Goal: Transaction & Acquisition: Book appointment/travel/reservation

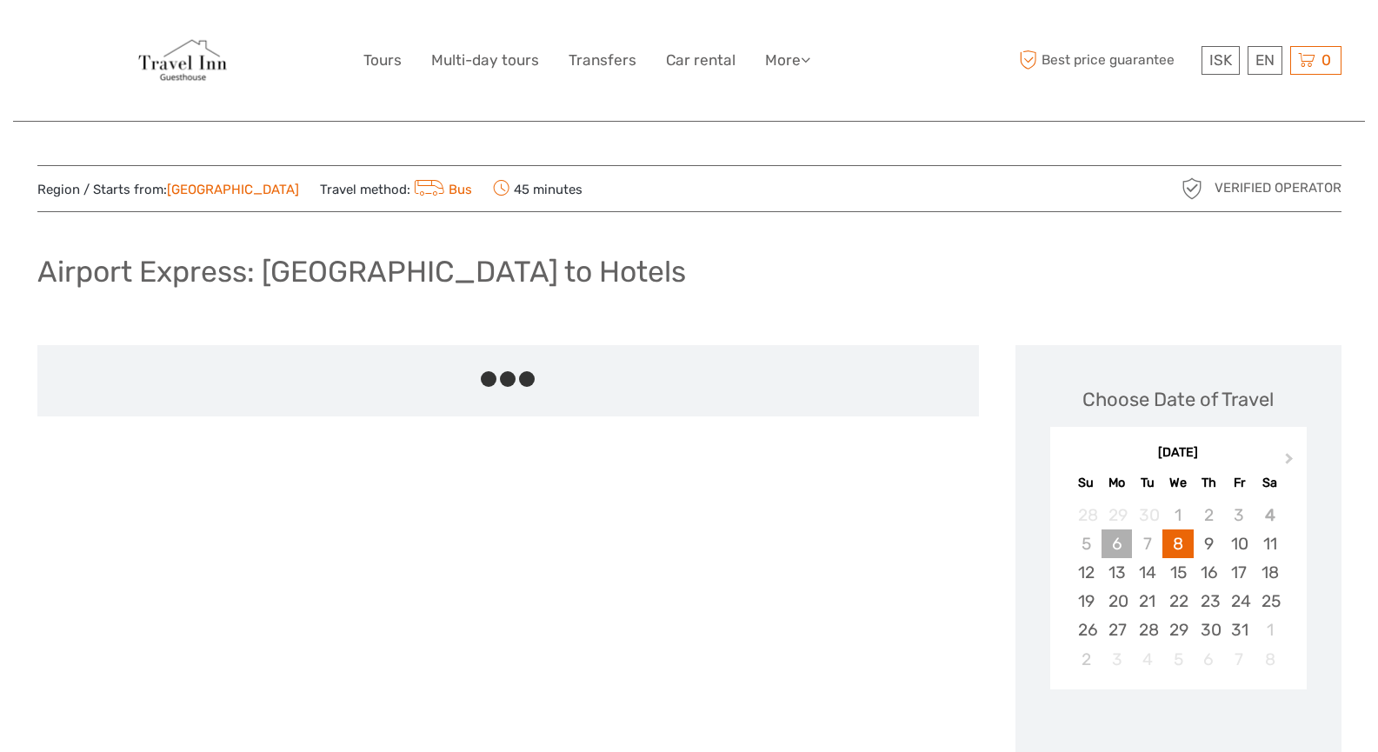
click at [1112, 544] on div "6" at bounding box center [1117, 543] width 30 height 29
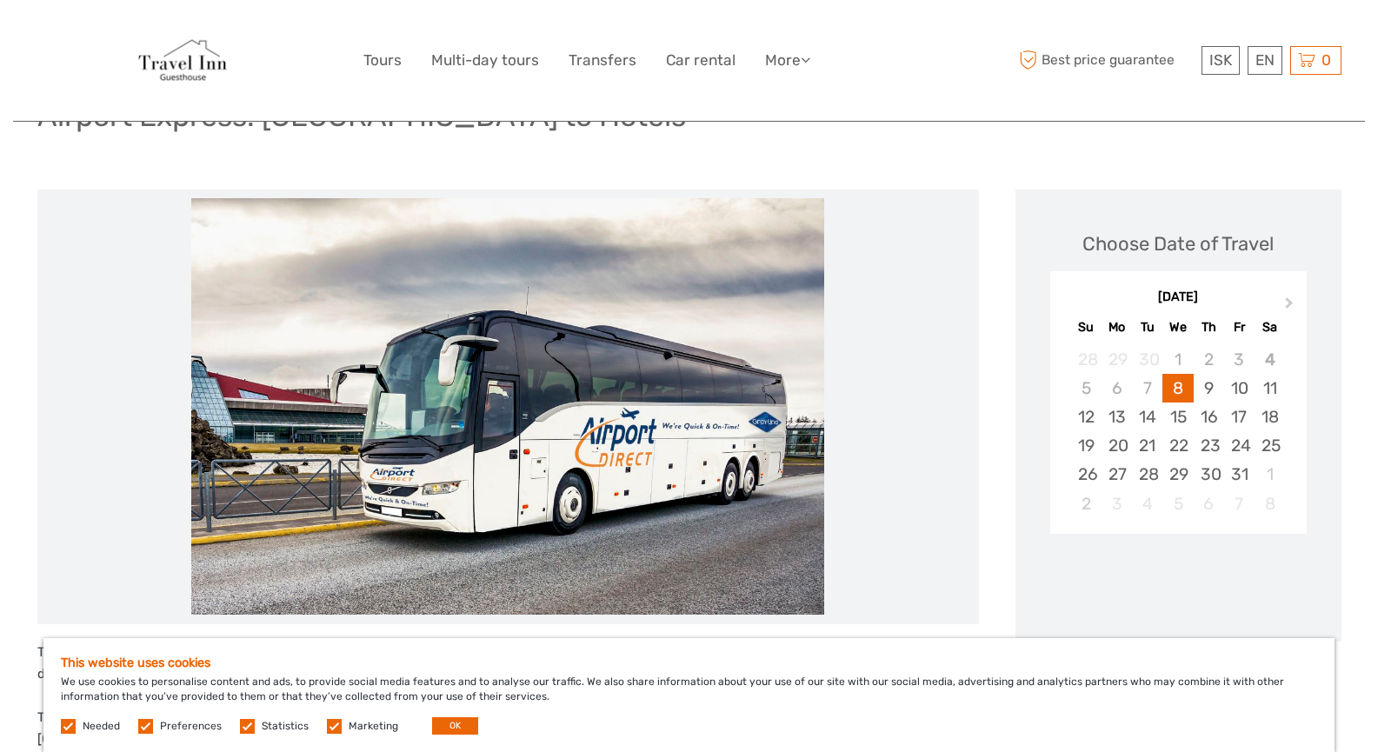
scroll to position [348, 0]
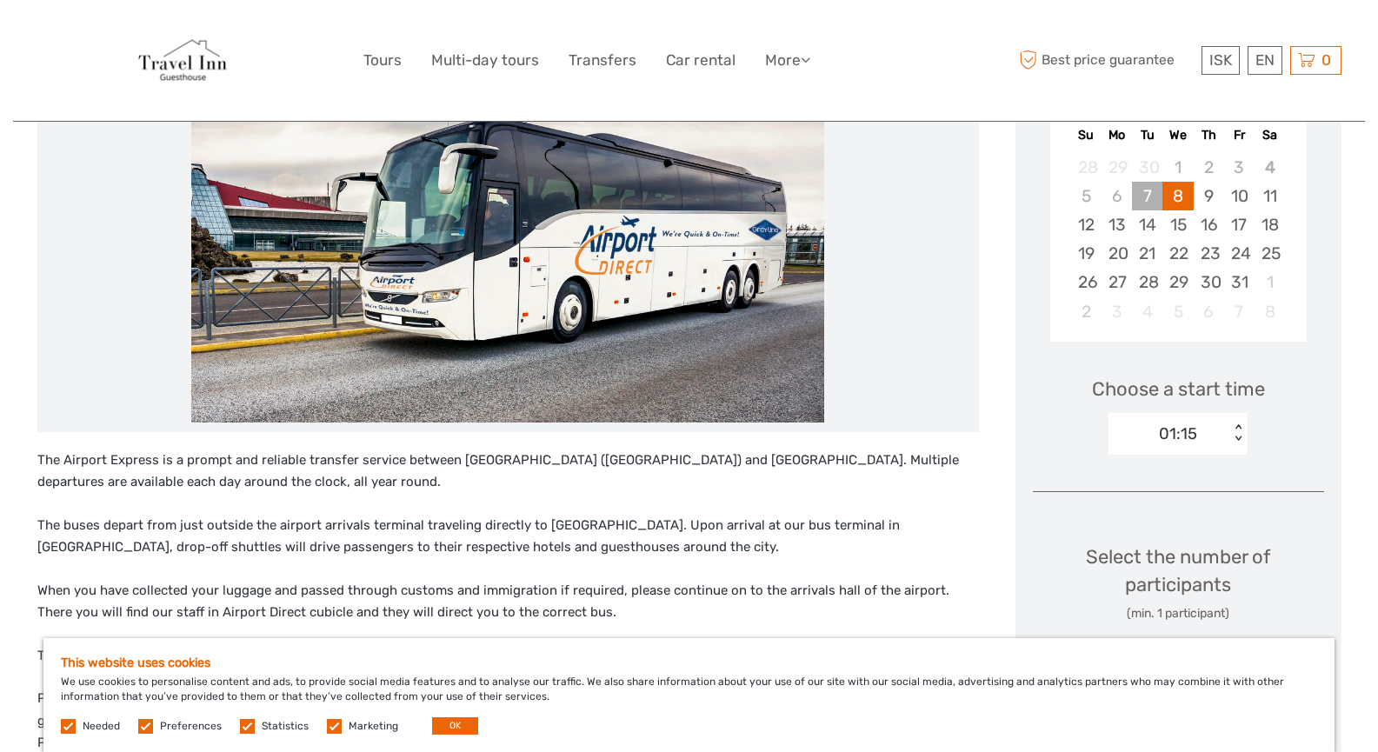
click at [1153, 197] on div "7" at bounding box center [1147, 196] width 30 height 29
drag, startPoint x: 1085, startPoint y: 191, endPoint x: 1159, endPoint y: 191, distance: 73.9
click at [1092, 191] on div "5" at bounding box center [1086, 196] width 30 height 29
click at [1159, 191] on div "7" at bounding box center [1147, 196] width 30 height 29
click at [1115, 187] on div "6" at bounding box center [1117, 196] width 30 height 29
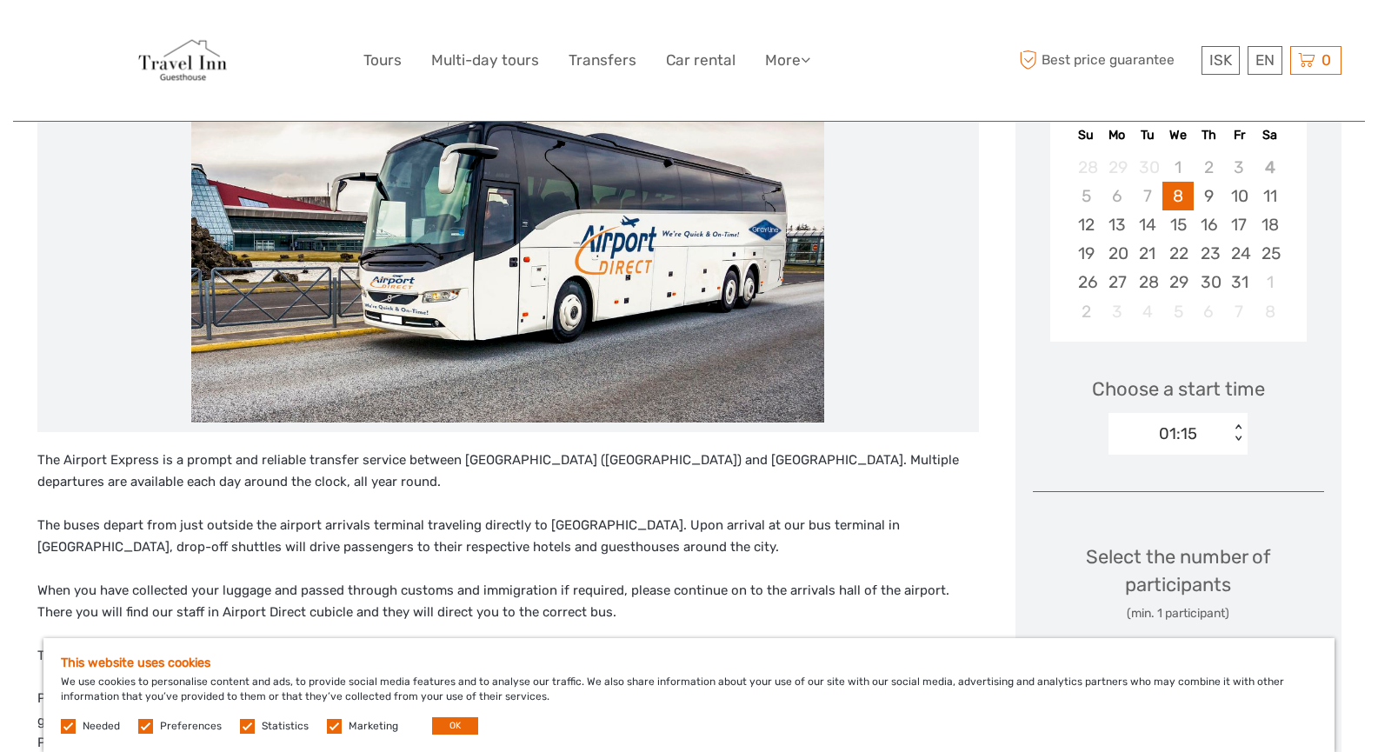
click at [1235, 444] on div "01:15 < >" at bounding box center [1178, 434] width 139 height 42
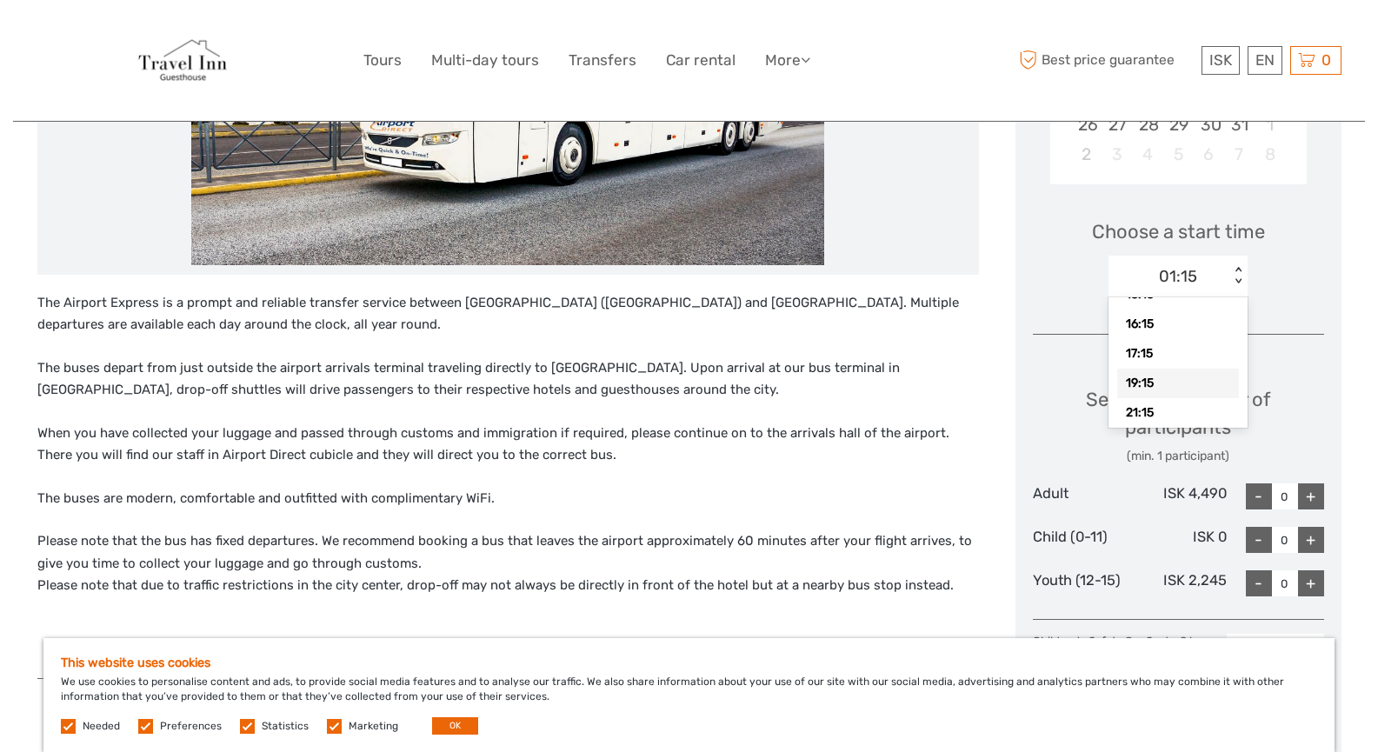
scroll to position [522, 0]
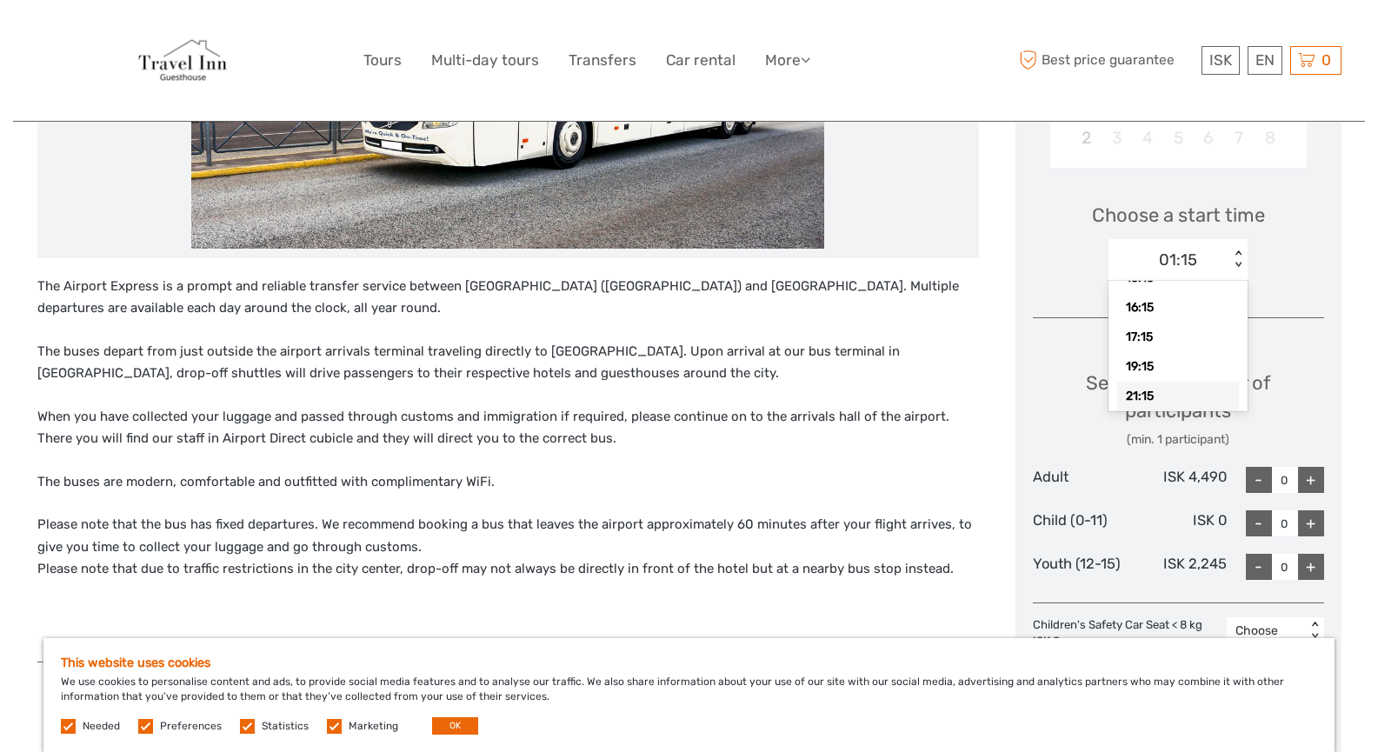
click at [1149, 403] on div "21:15" at bounding box center [1178, 397] width 122 height 30
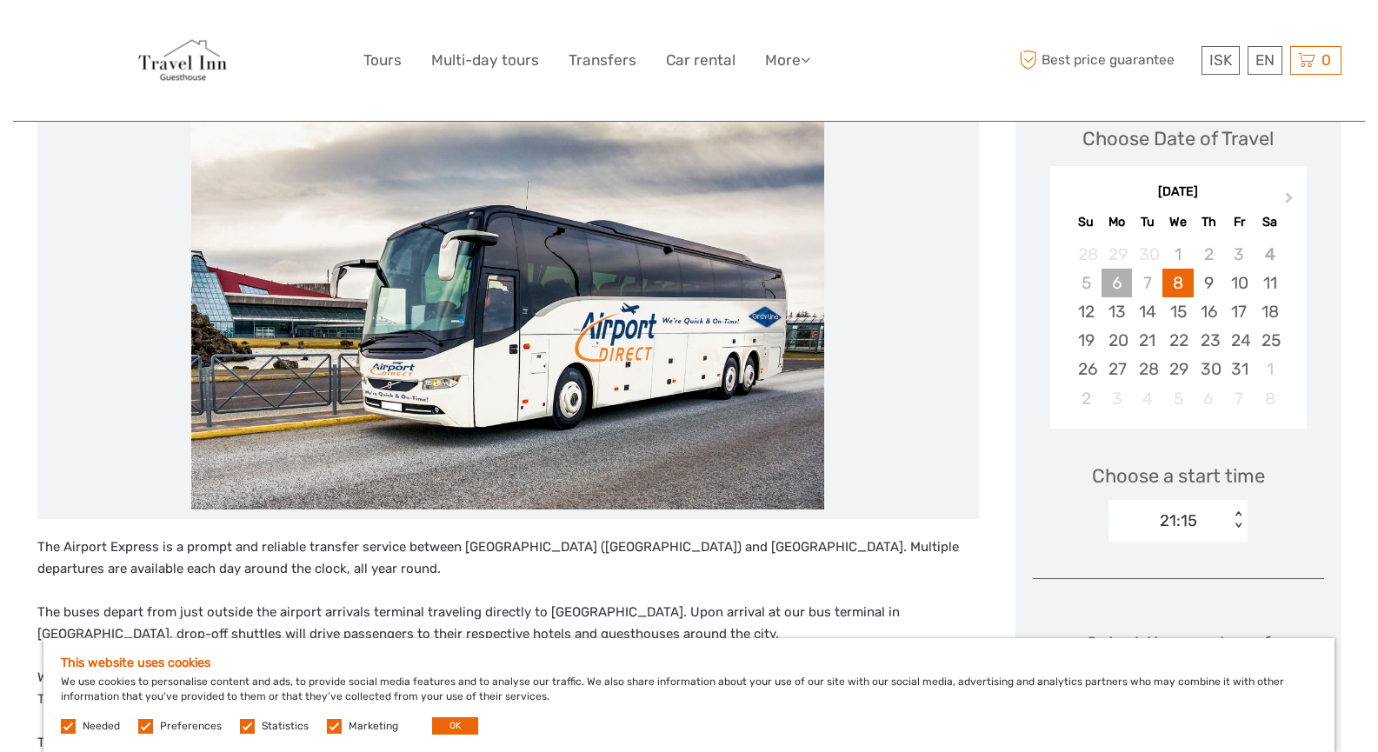
click at [1129, 286] on div "6" at bounding box center [1117, 283] width 30 height 29
click at [1148, 283] on div "7" at bounding box center [1147, 283] width 30 height 29
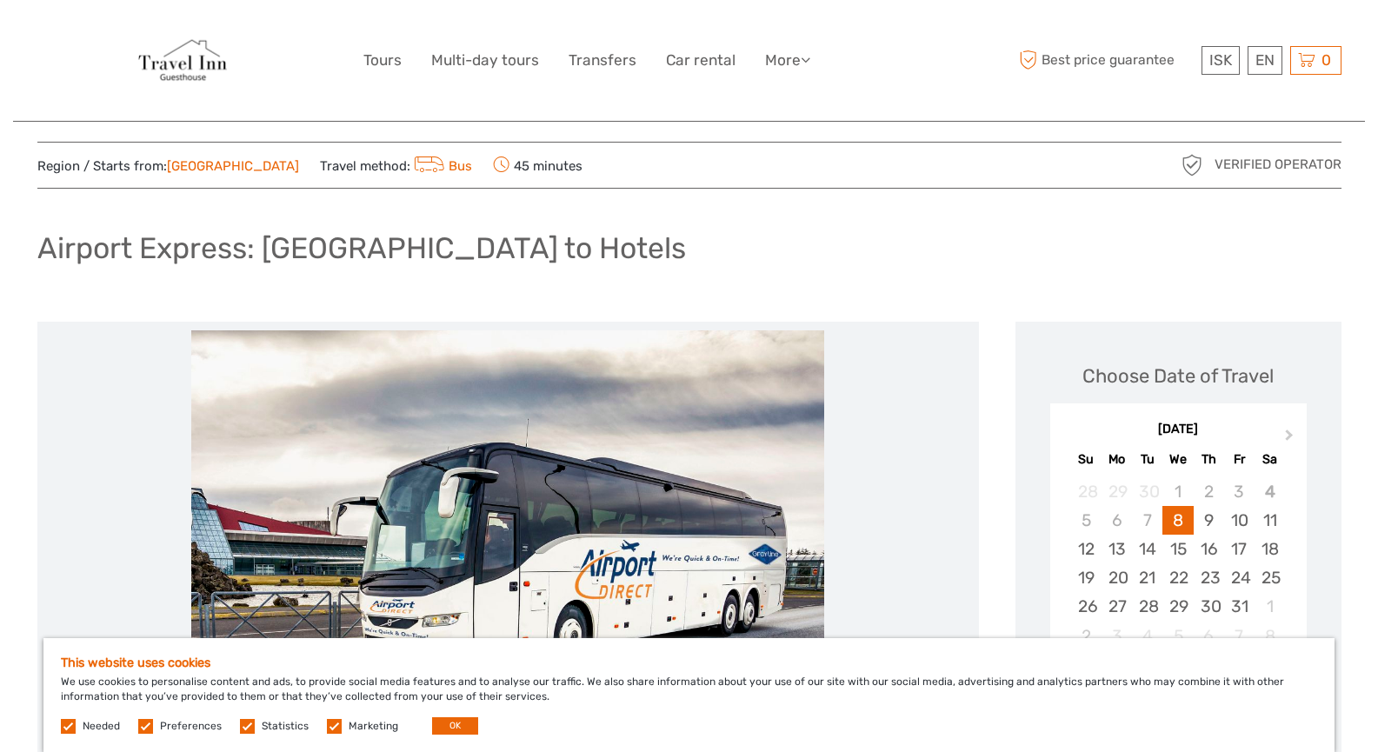
scroll to position [0, 0]
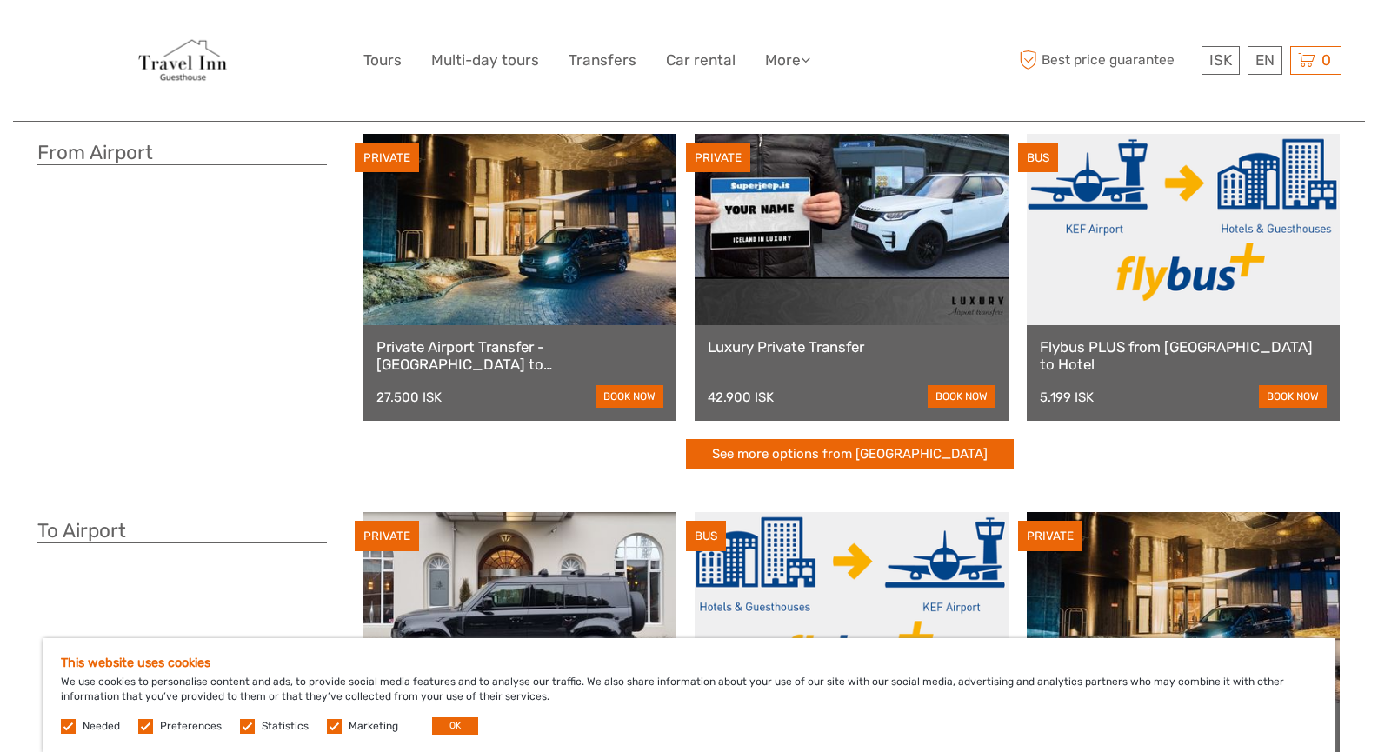
scroll to position [348, 0]
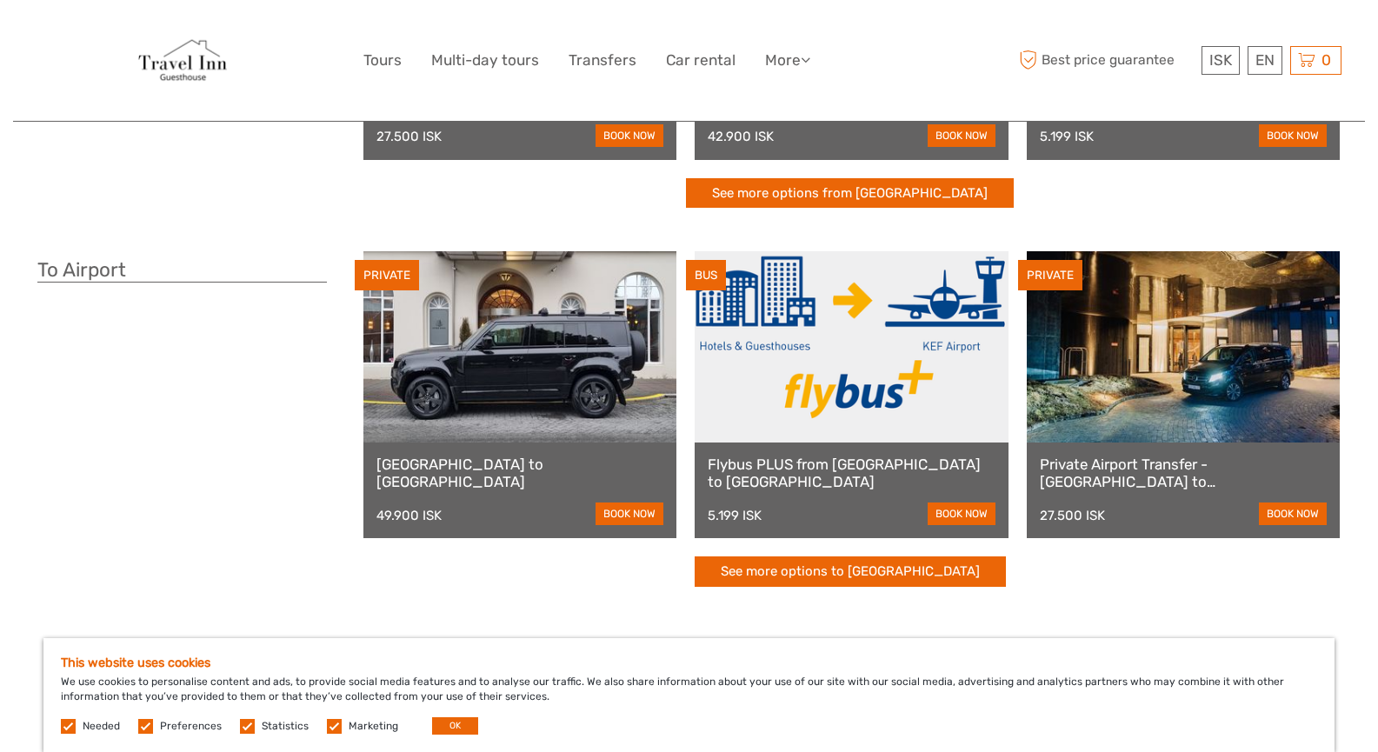
click at [806, 474] on link "Flybus PLUS from [GEOGRAPHIC_DATA] to [GEOGRAPHIC_DATA]" at bounding box center [852, 474] width 288 height 36
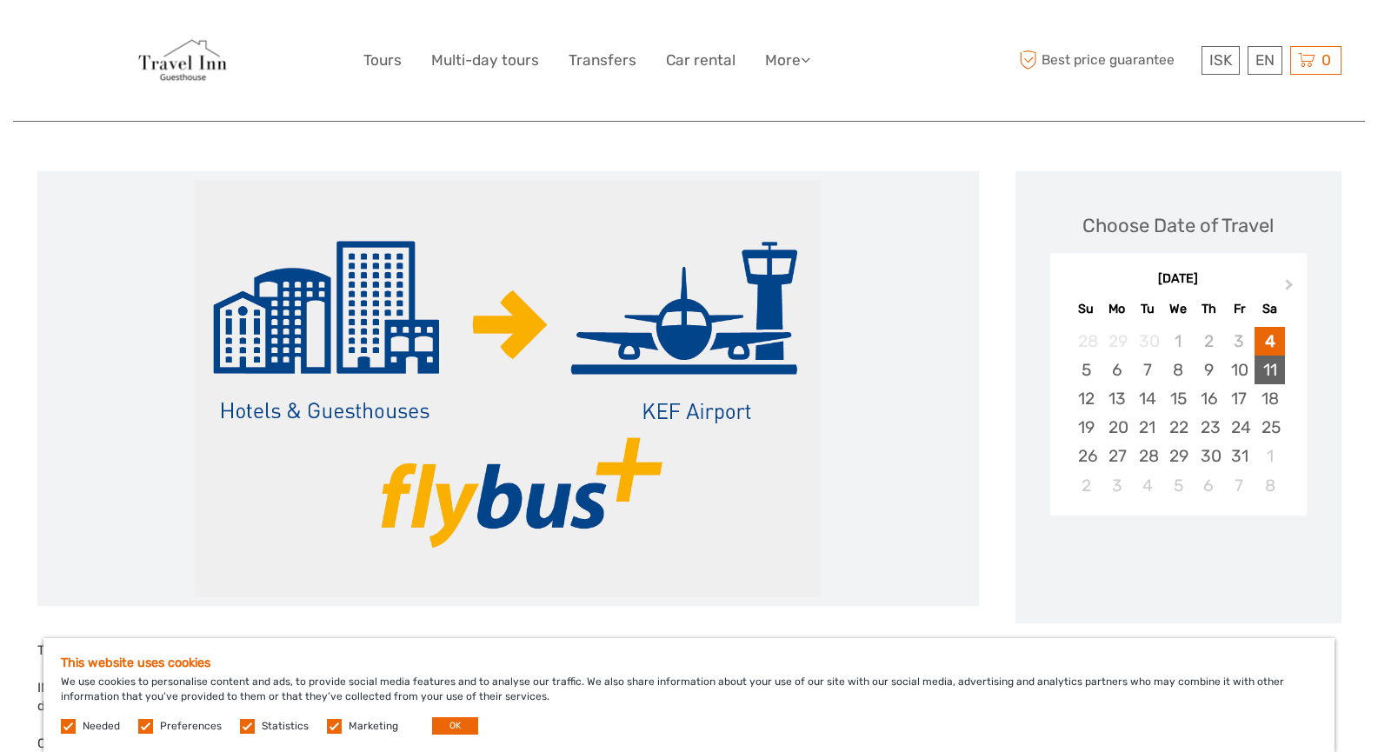
click at [1279, 364] on div "11" at bounding box center [1270, 370] width 30 height 29
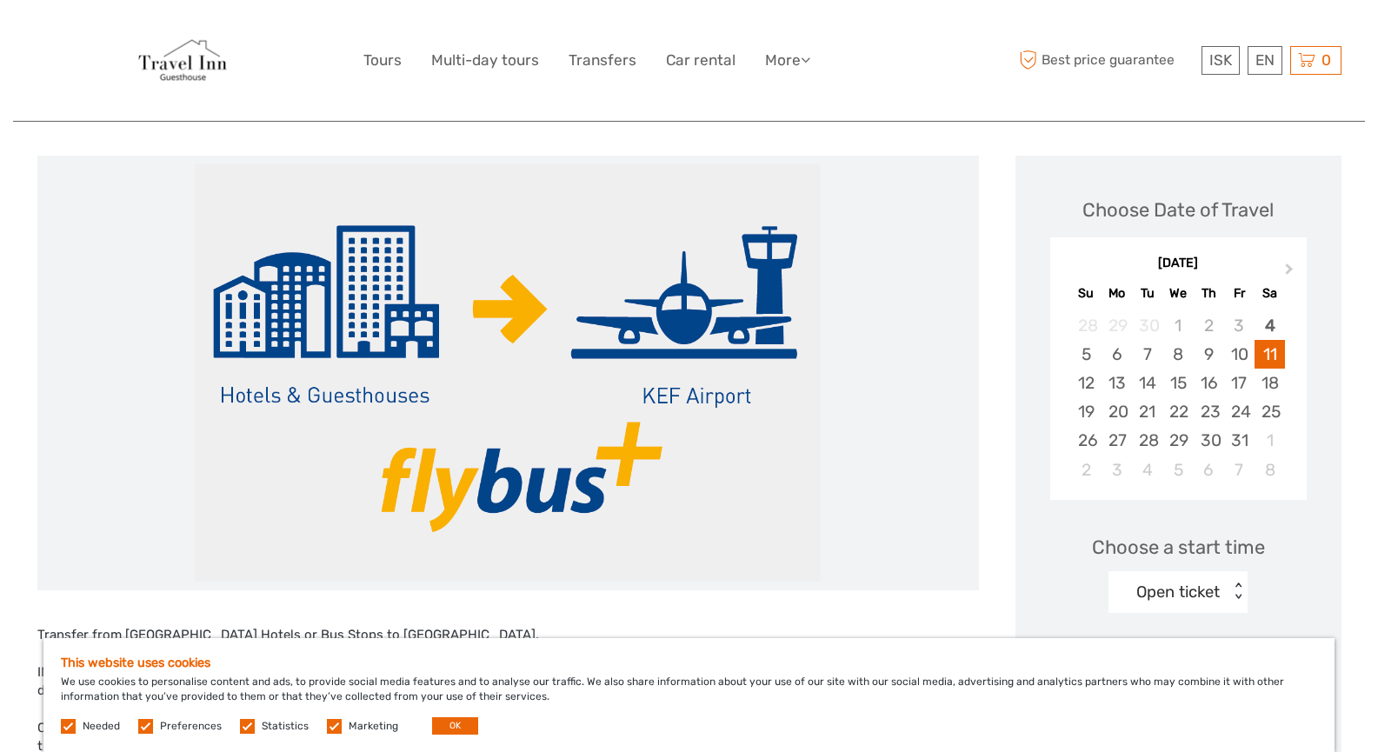
scroll to position [261, 0]
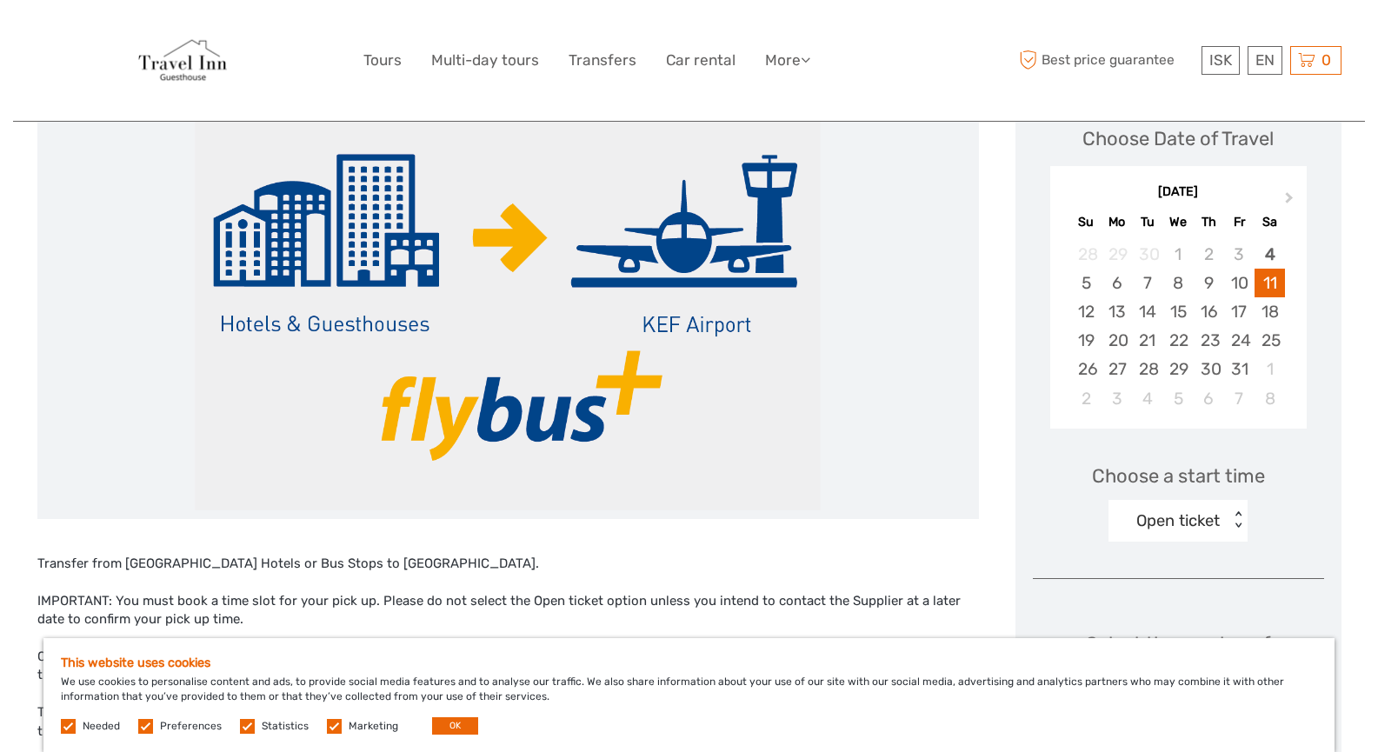
click at [1200, 513] on div "Open ticket" at bounding box center [1177, 520] width 83 height 23
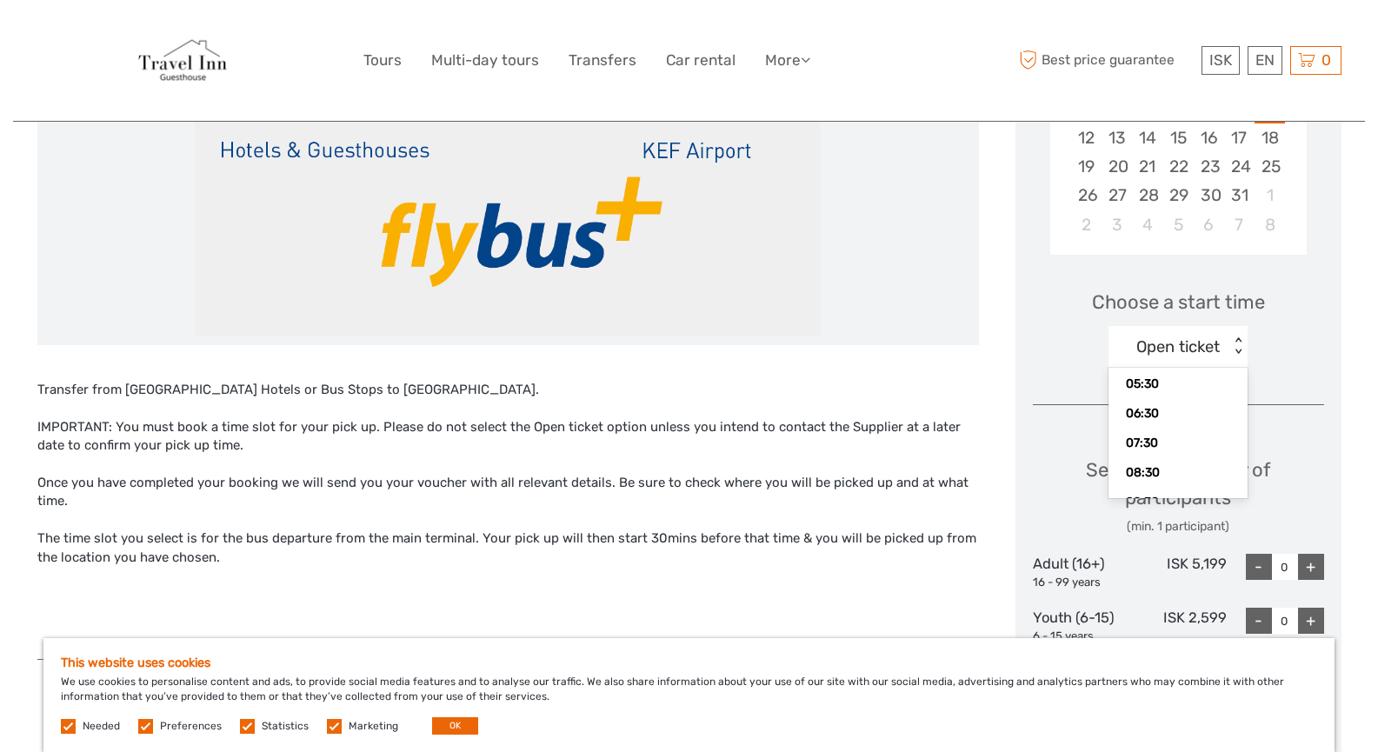
scroll to position [56, 0]
click at [1148, 435] on div "06:30" at bounding box center [1178, 432] width 122 height 30
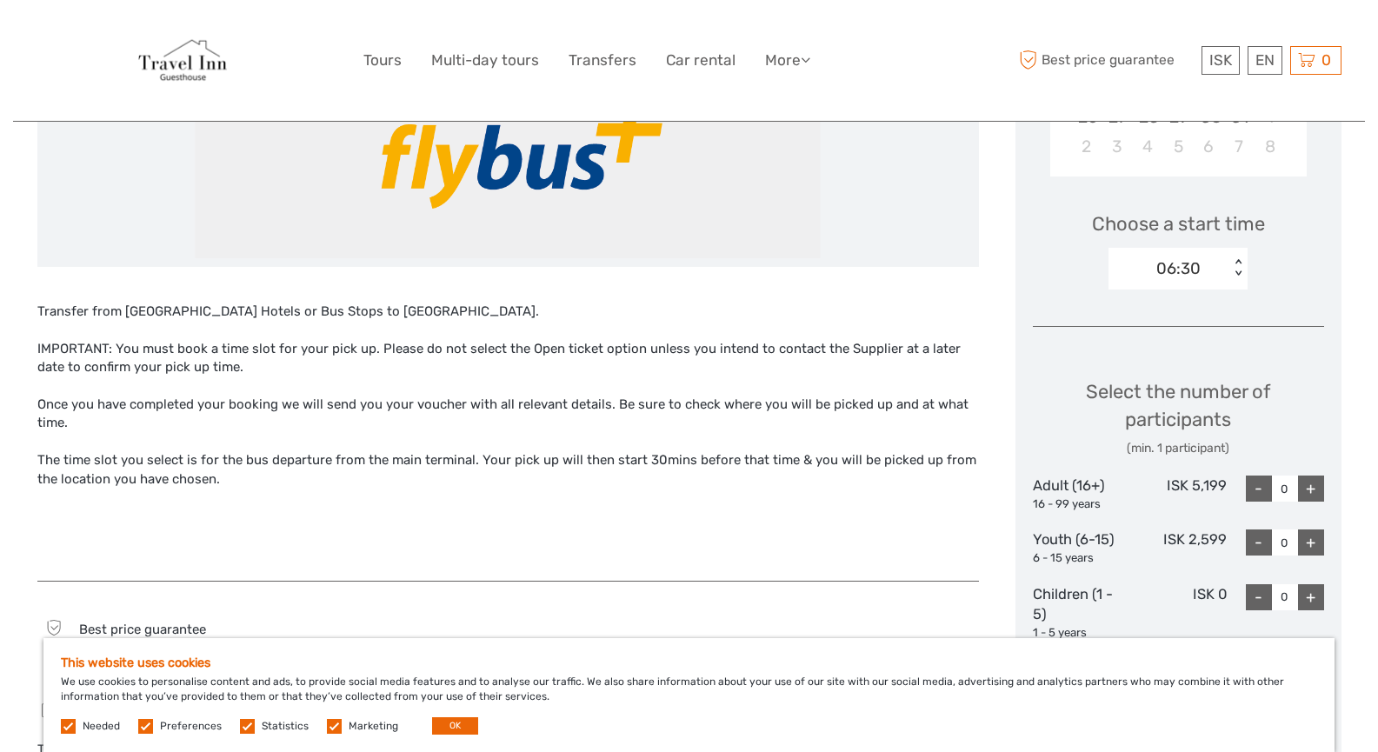
scroll to position [609, 0]
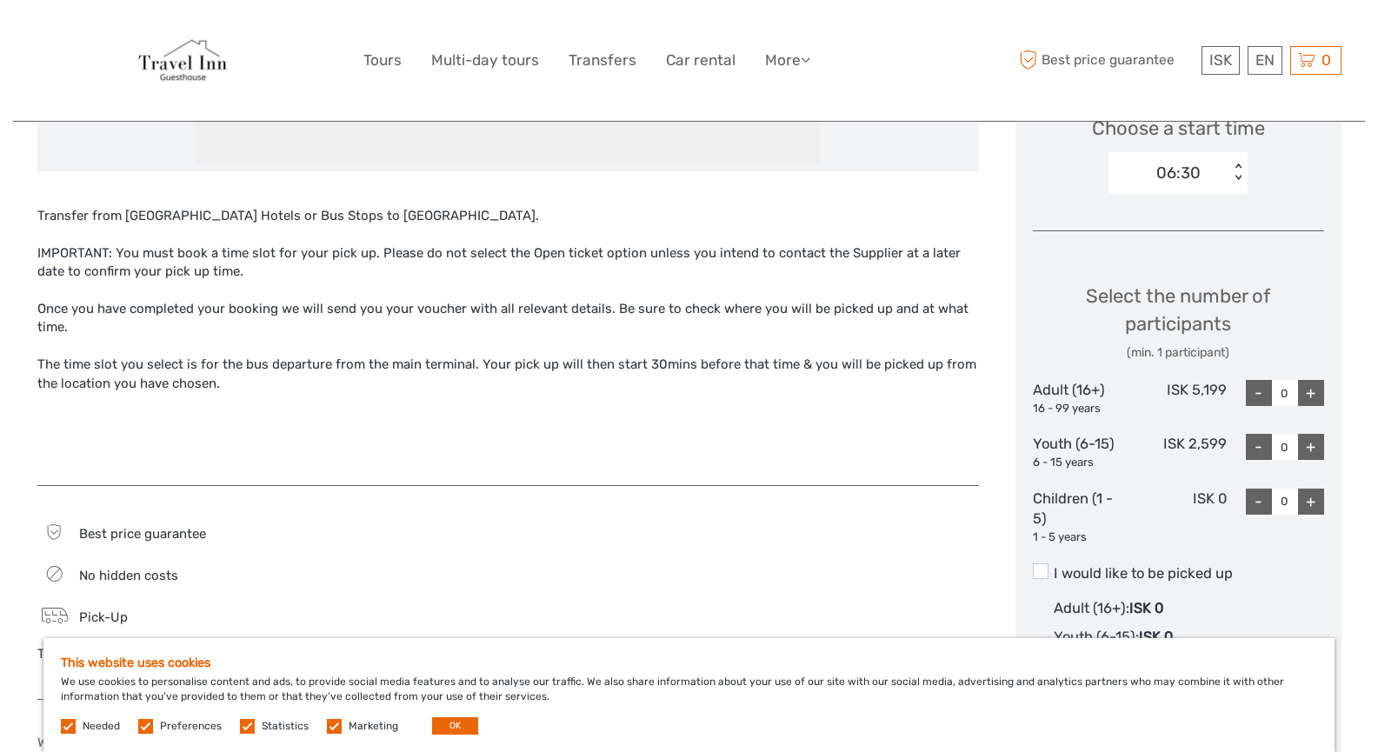
click at [1314, 388] on div "+" at bounding box center [1311, 393] width 26 height 26
type input "2"
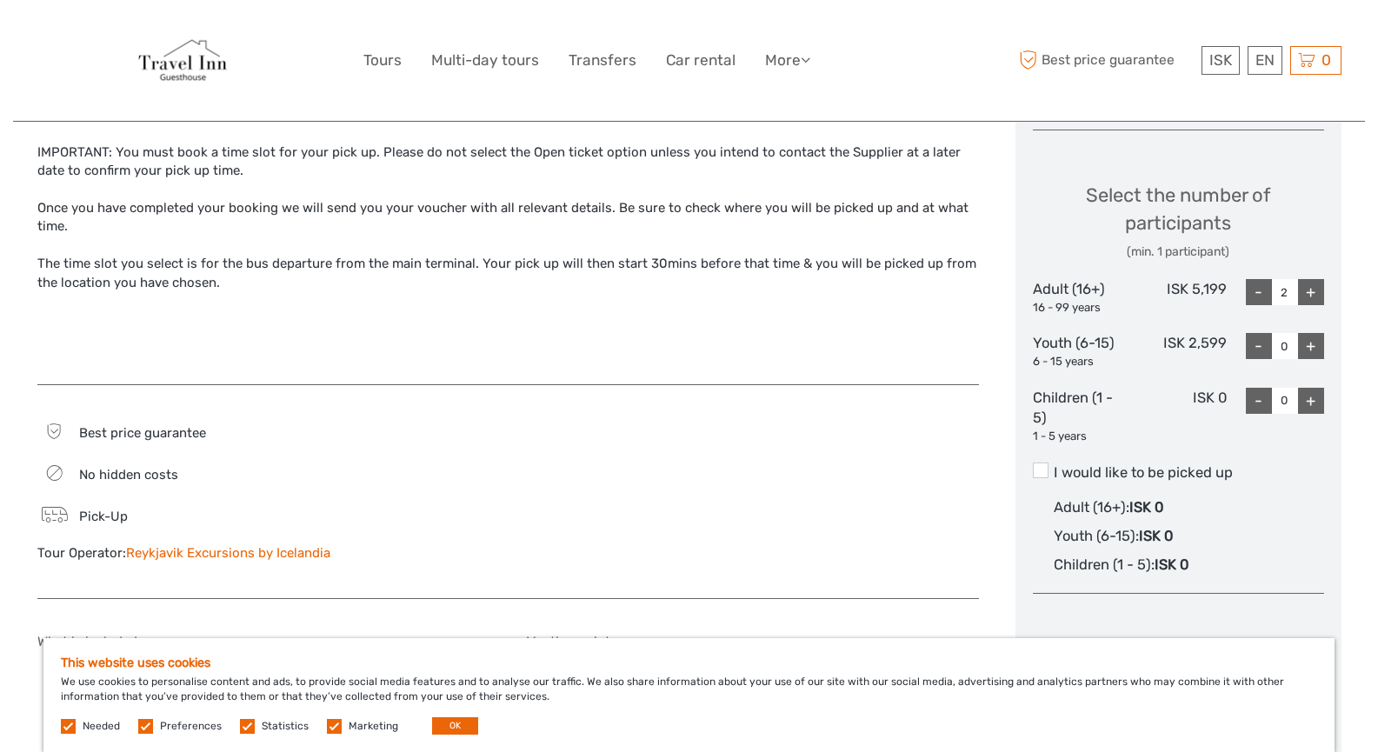
scroll to position [782, 0]
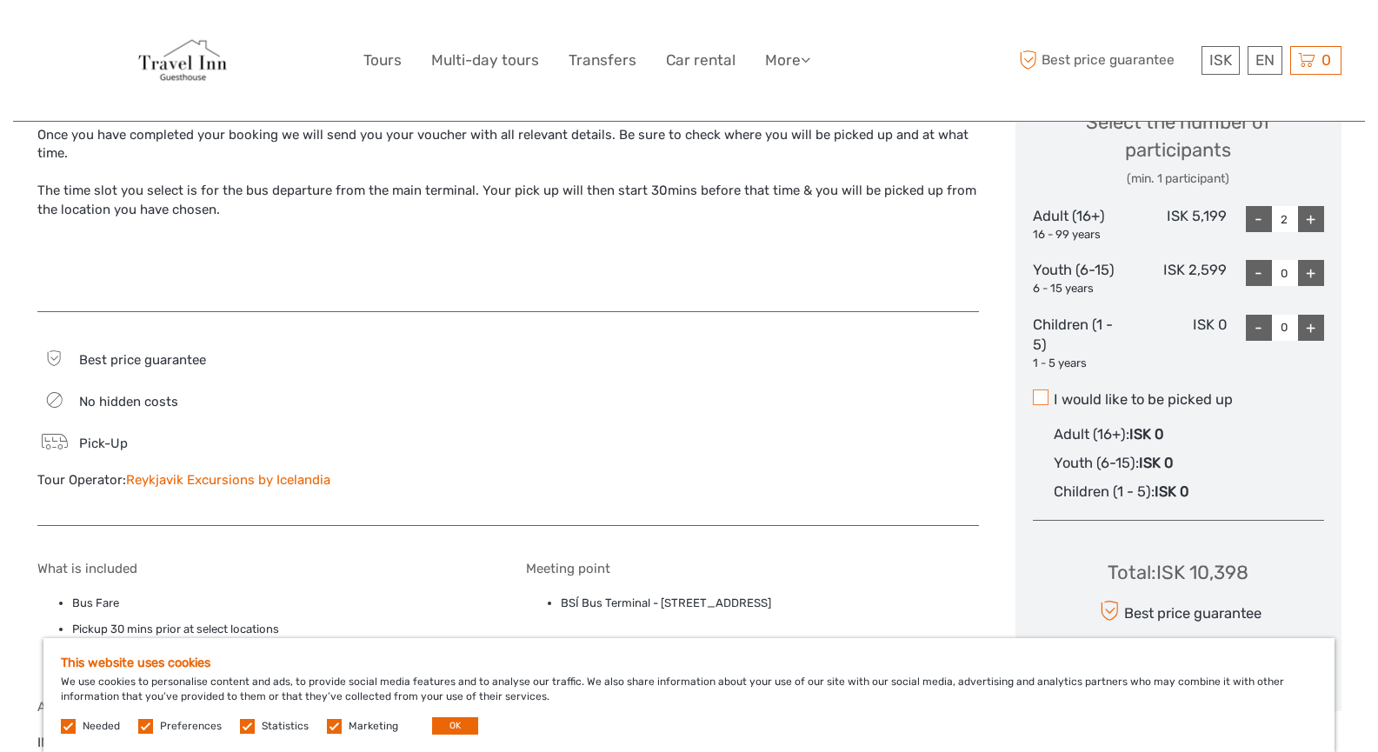
click at [1038, 397] on span at bounding box center [1041, 398] width 16 height 16
click at [1054, 393] on input "I would like to be picked up" at bounding box center [1054, 393] width 0 height 0
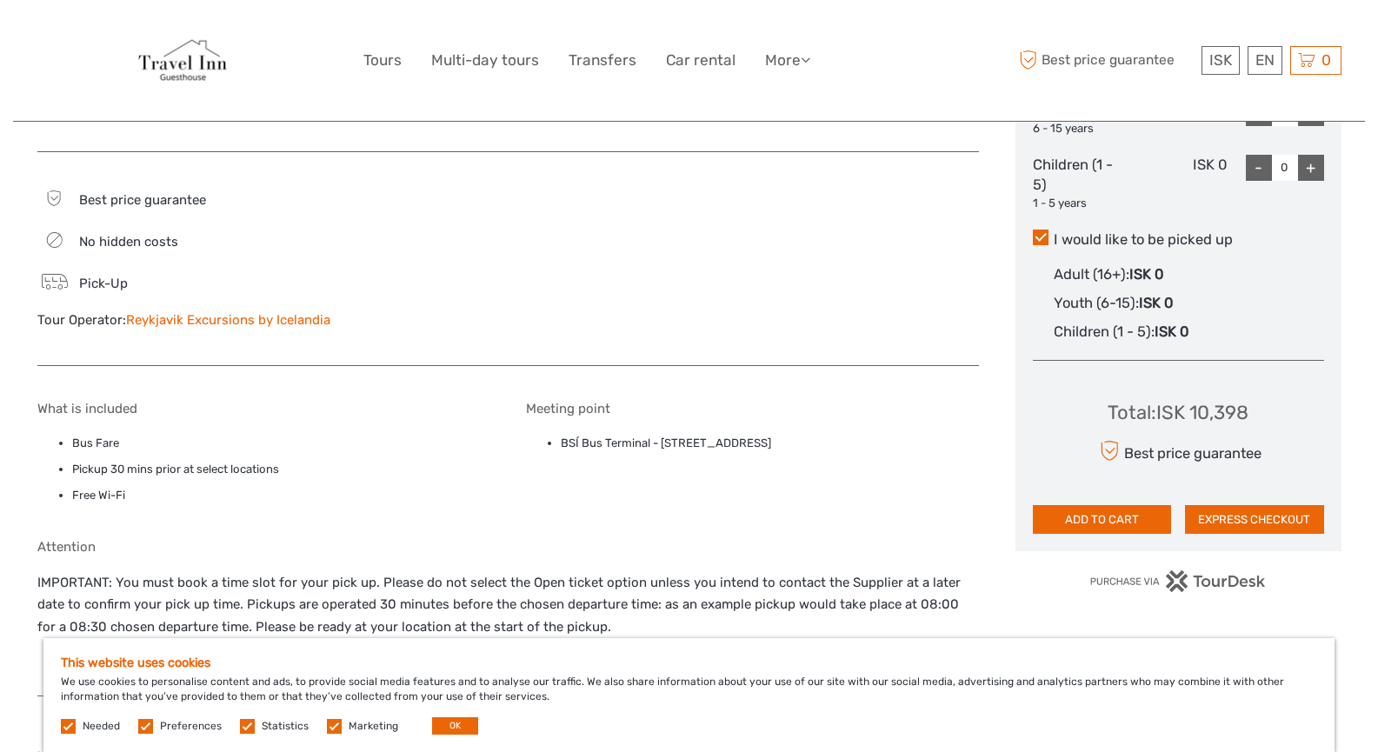
scroll to position [956, 0]
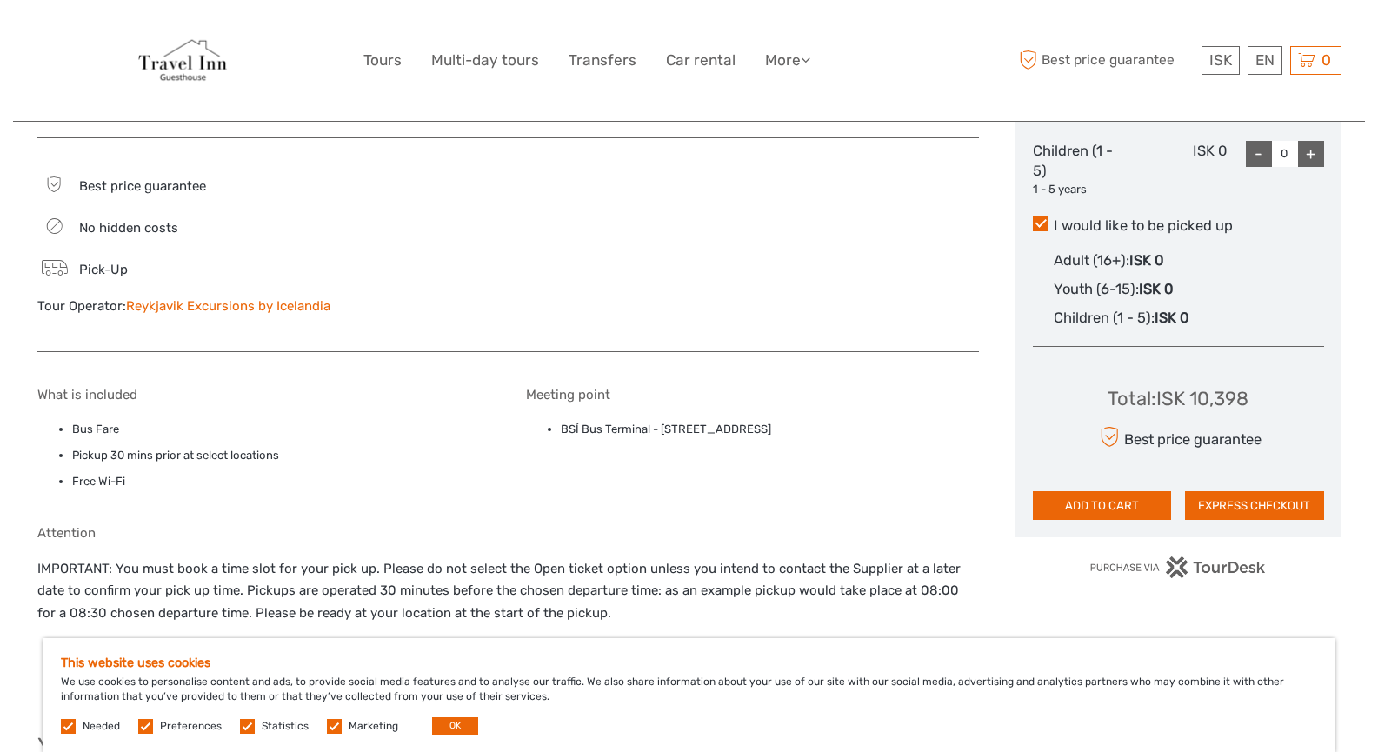
click at [80, 270] on span "Pick-Up" at bounding box center [103, 270] width 49 height 16
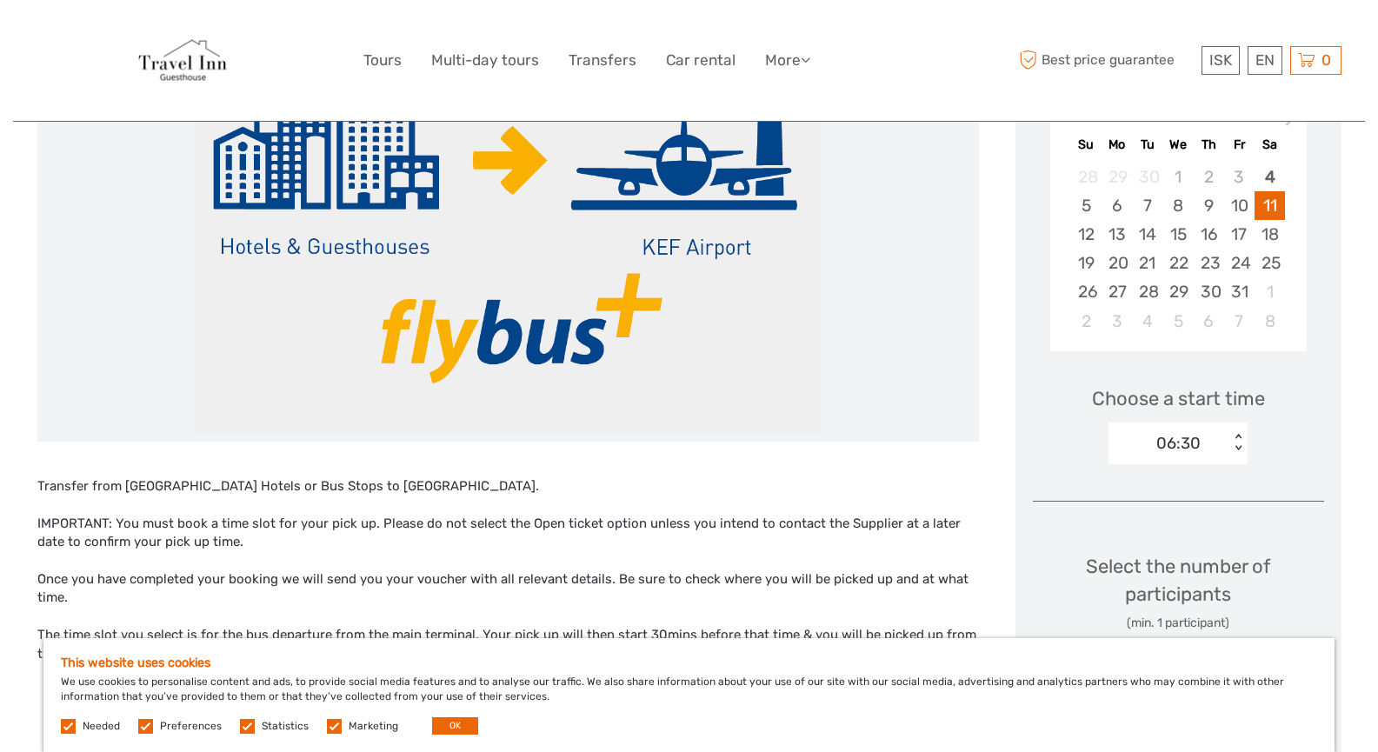
scroll to position [435, 0]
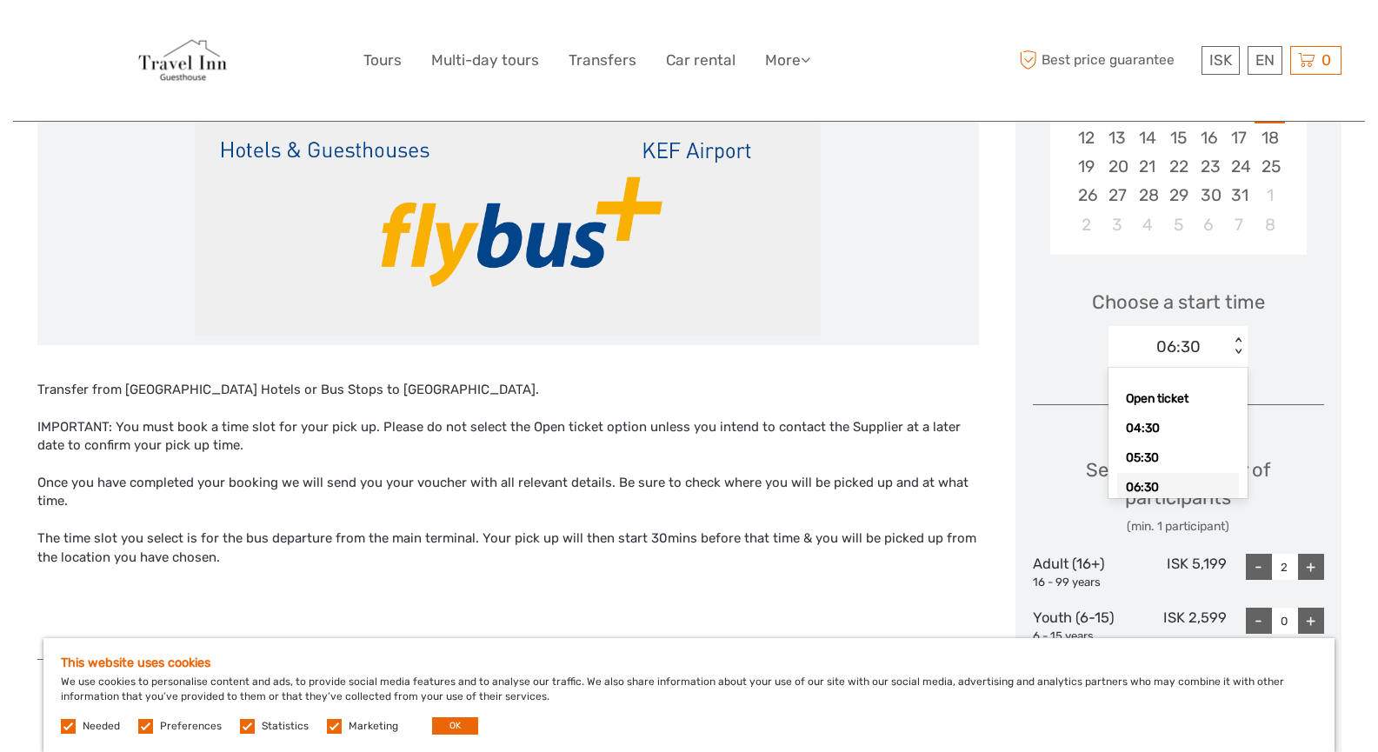
click at [1182, 338] on div "06:30" at bounding box center [1178, 347] width 44 height 23
click at [1169, 334] on div "06:30" at bounding box center [1169, 347] width 121 height 26
click at [1164, 342] on div "06:30" at bounding box center [1178, 347] width 44 height 23
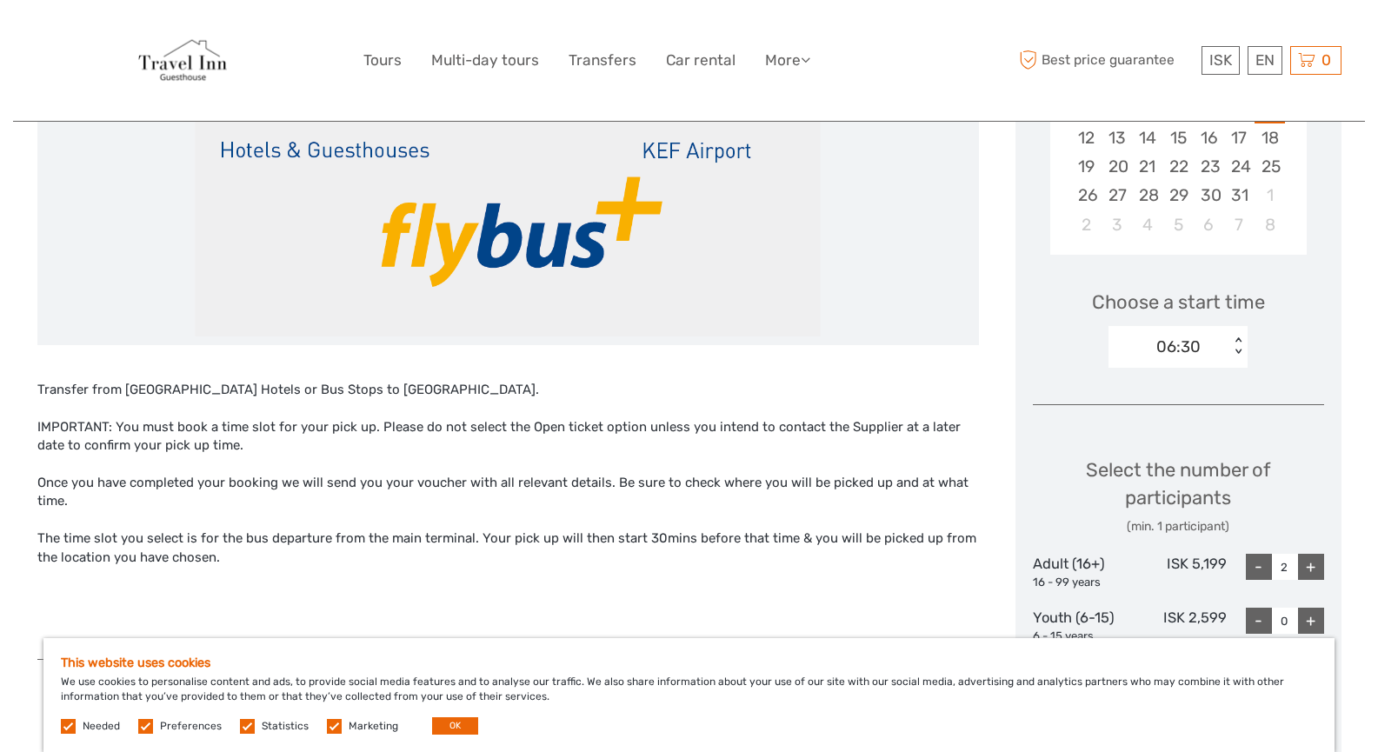
click at [1161, 350] on div "06:30" at bounding box center [1178, 347] width 44 height 23
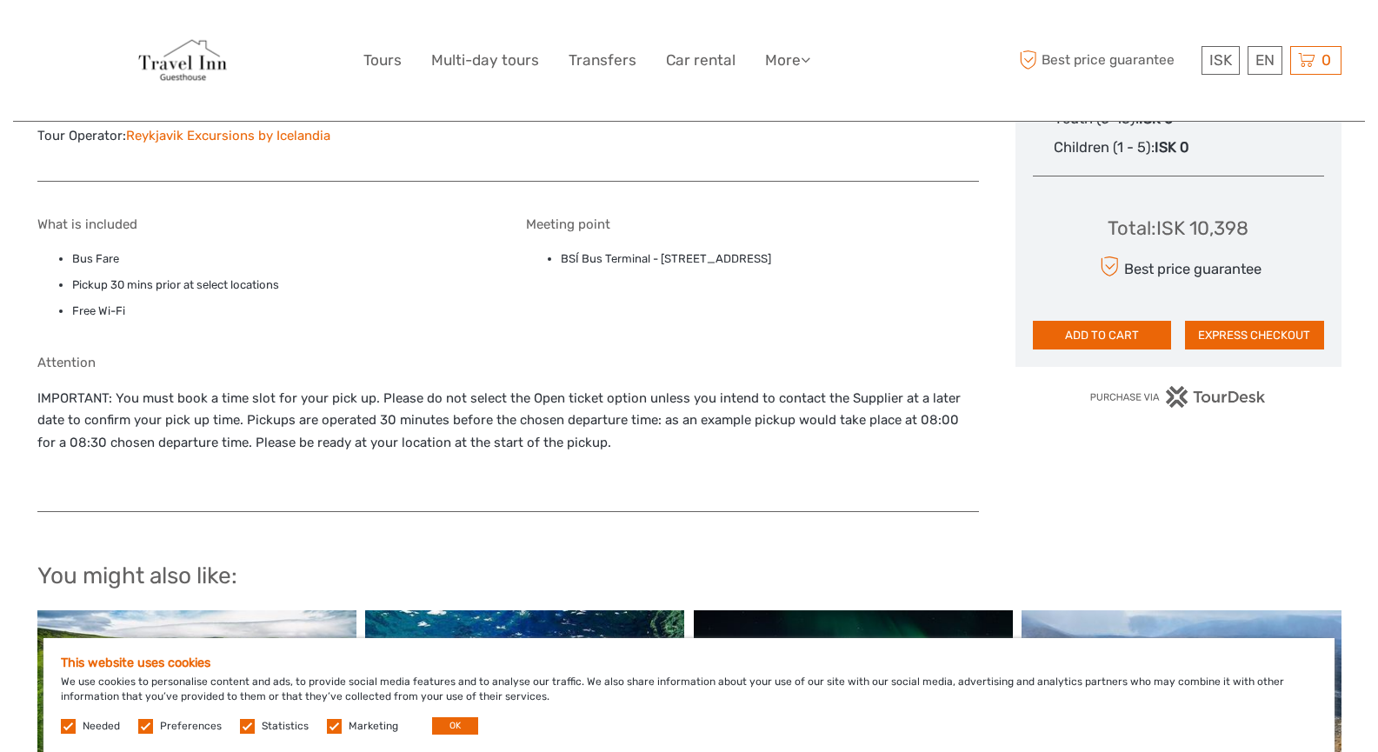
scroll to position [1130, 0]
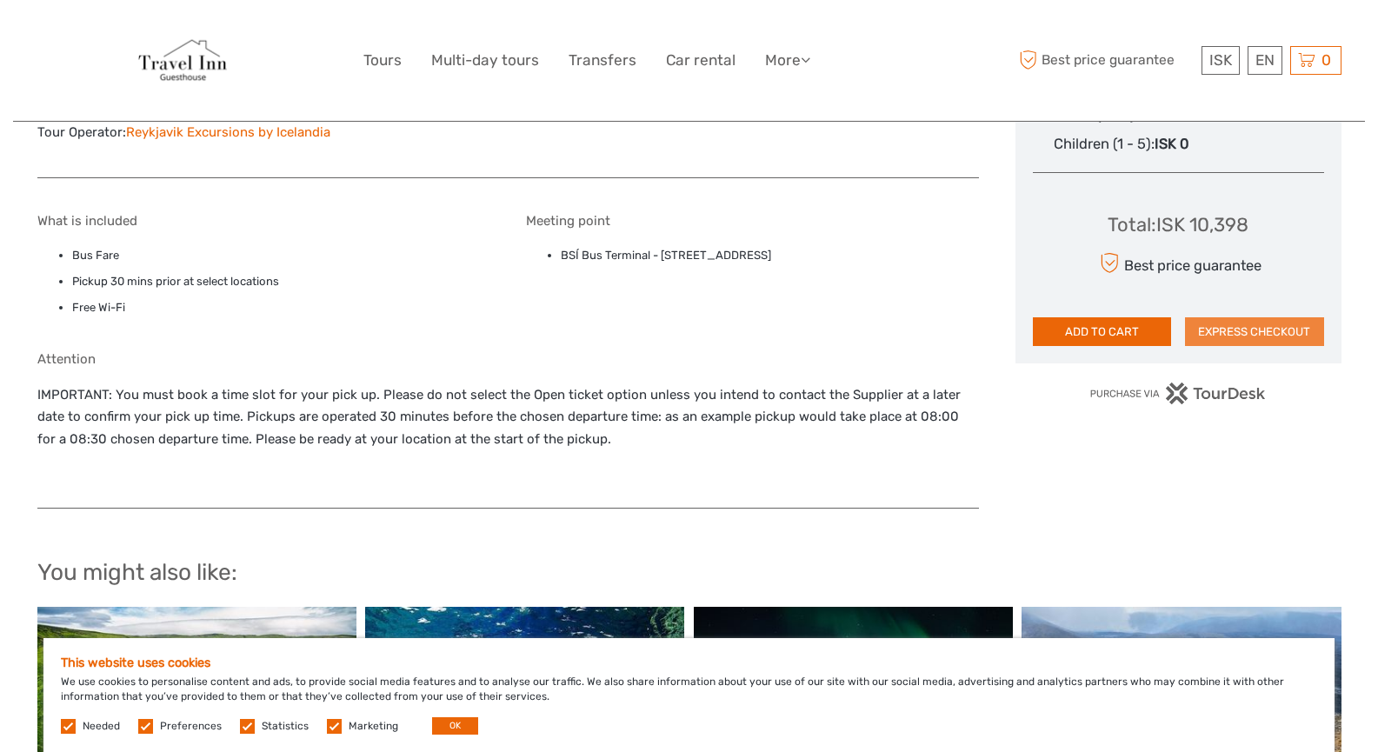
click at [1240, 330] on button "EXPRESS CHECKOUT" at bounding box center [1254, 332] width 139 height 30
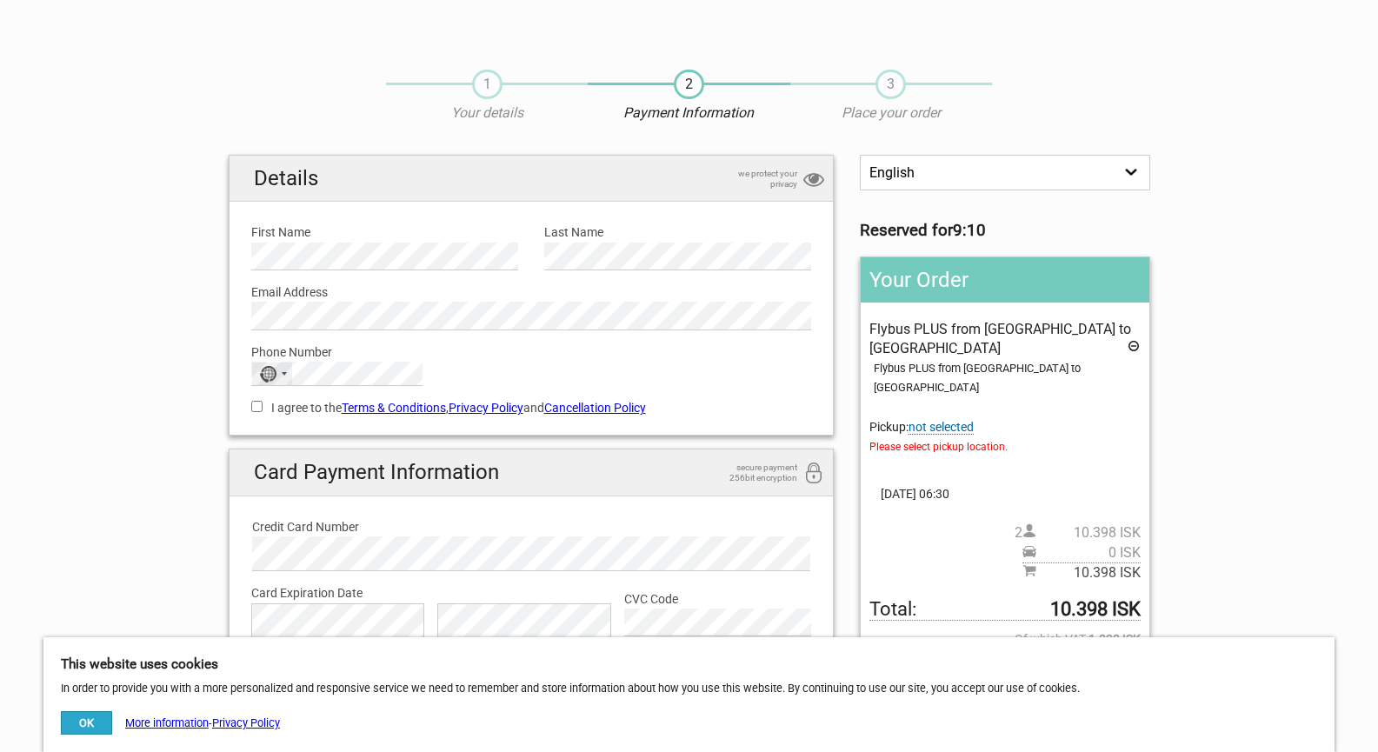
click at [288, 376] on div "No country selected" at bounding box center [272, 374] width 40 height 23
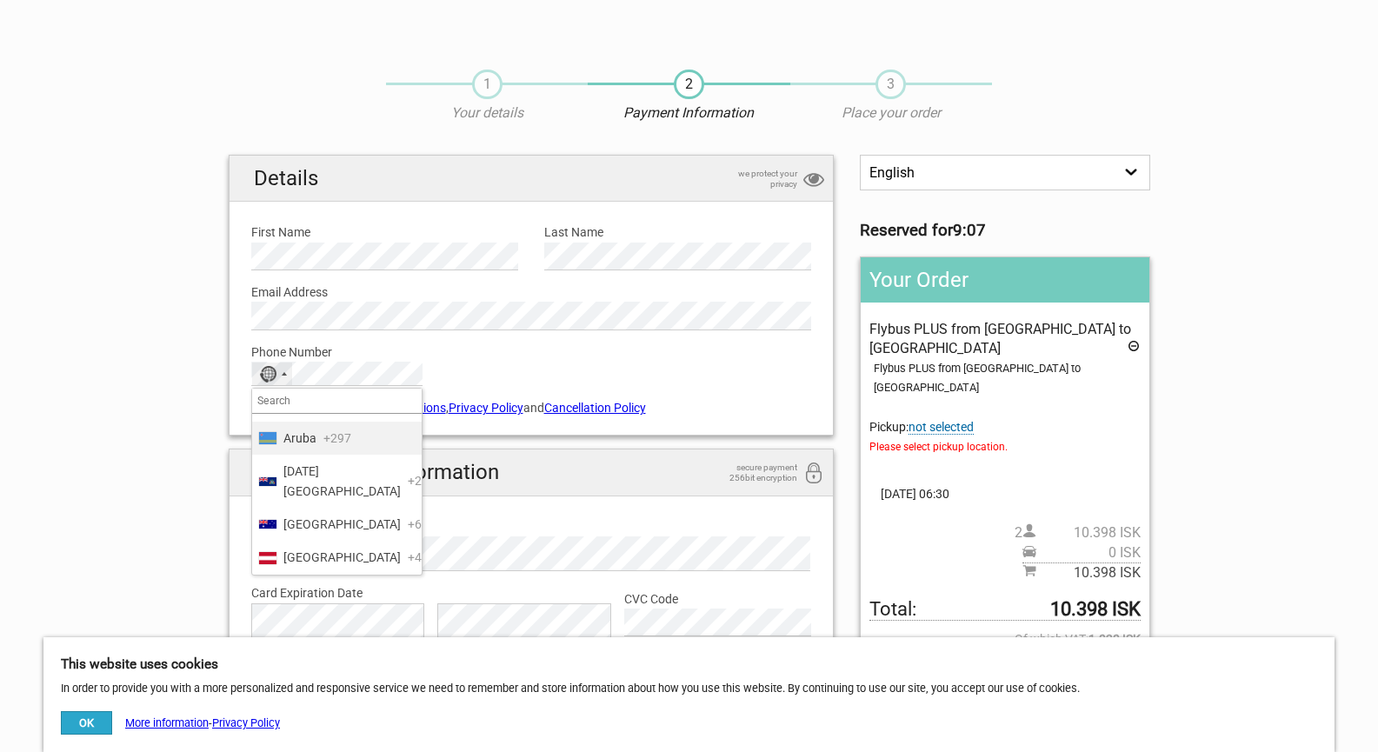
scroll to position [348, 0]
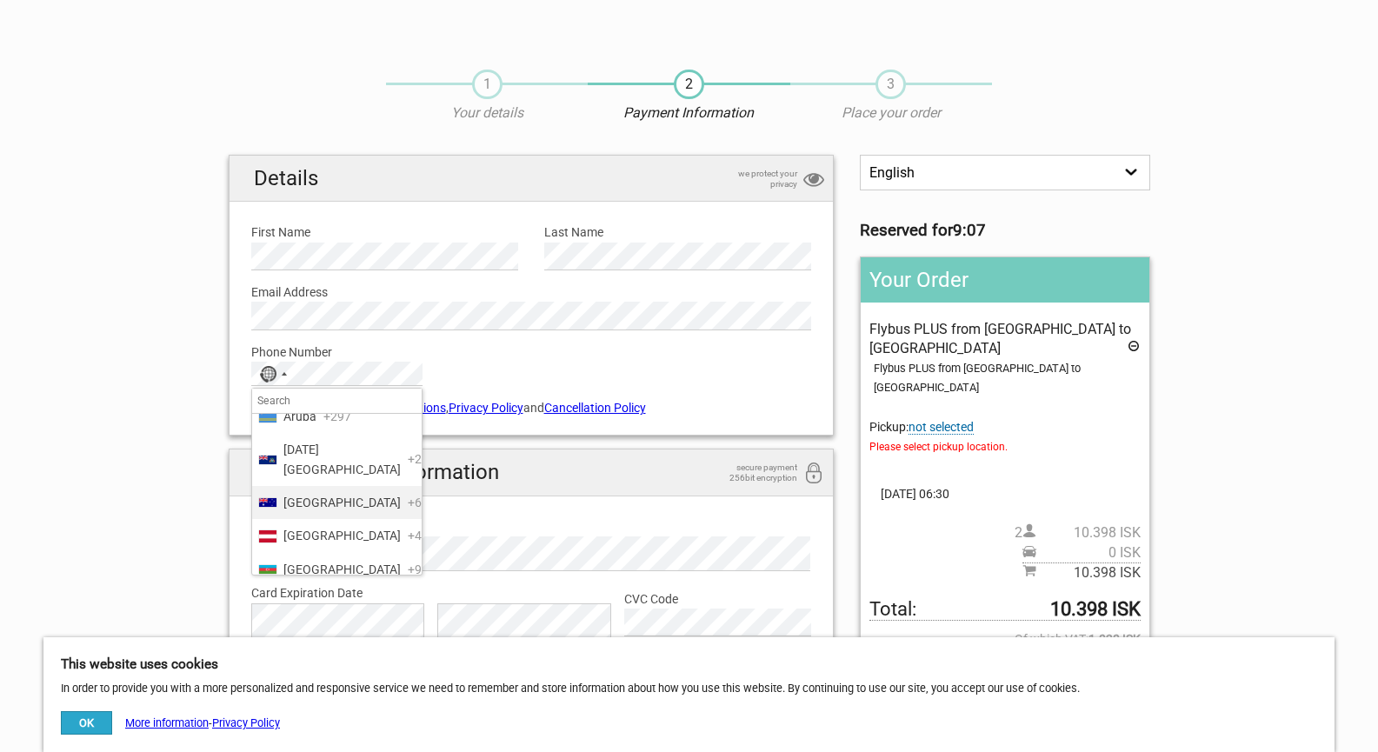
click at [312, 512] on span "Australia" at bounding box center [341, 502] width 117 height 19
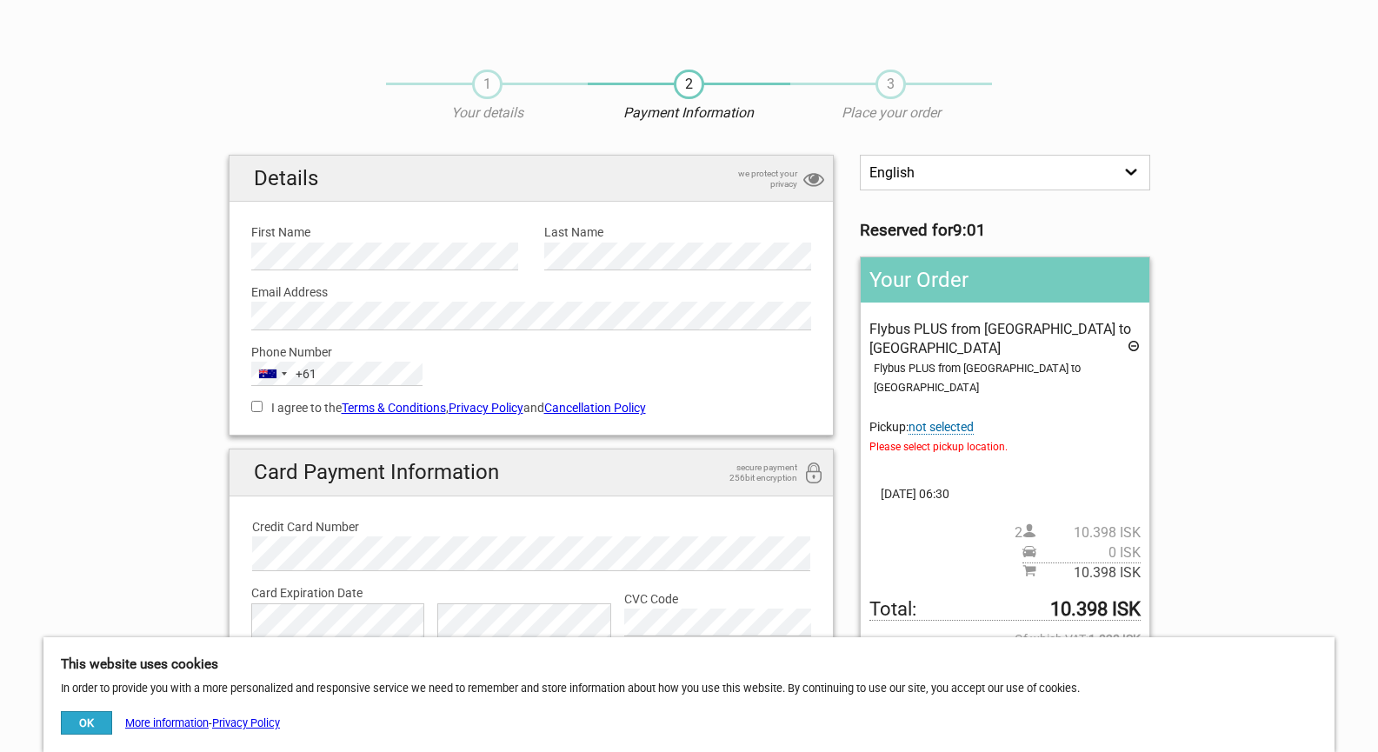
click at [248, 407] on div "I agree to the Terms & Conditions , Privacy Policy and Cancellation Policy You …" at bounding box center [531, 406] width 587 height 40
click at [252, 408] on input "I agree to the Terms & Conditions , Privacy Policy and Cancellation Policy" at bounding box center [256, 406] width 11 height 11
checkbox input "true"
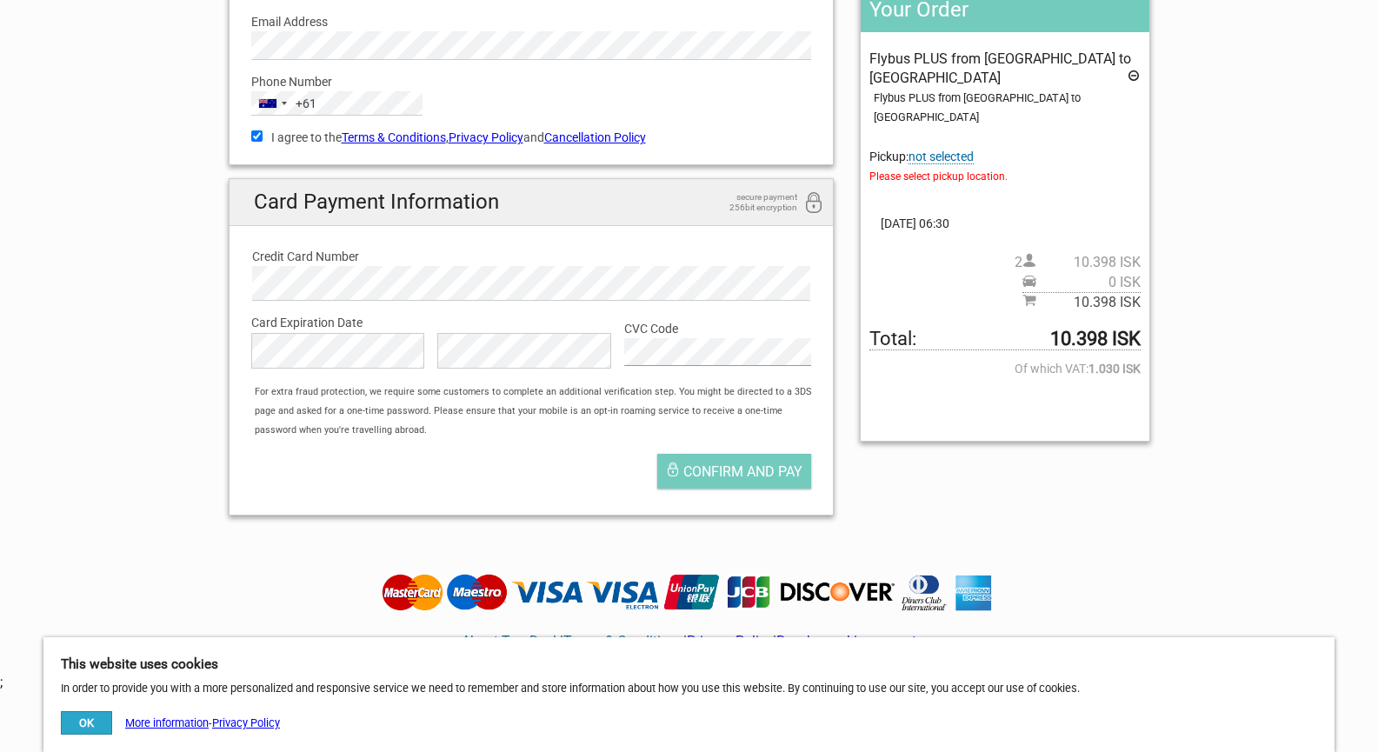
scroll to position [174, 0]
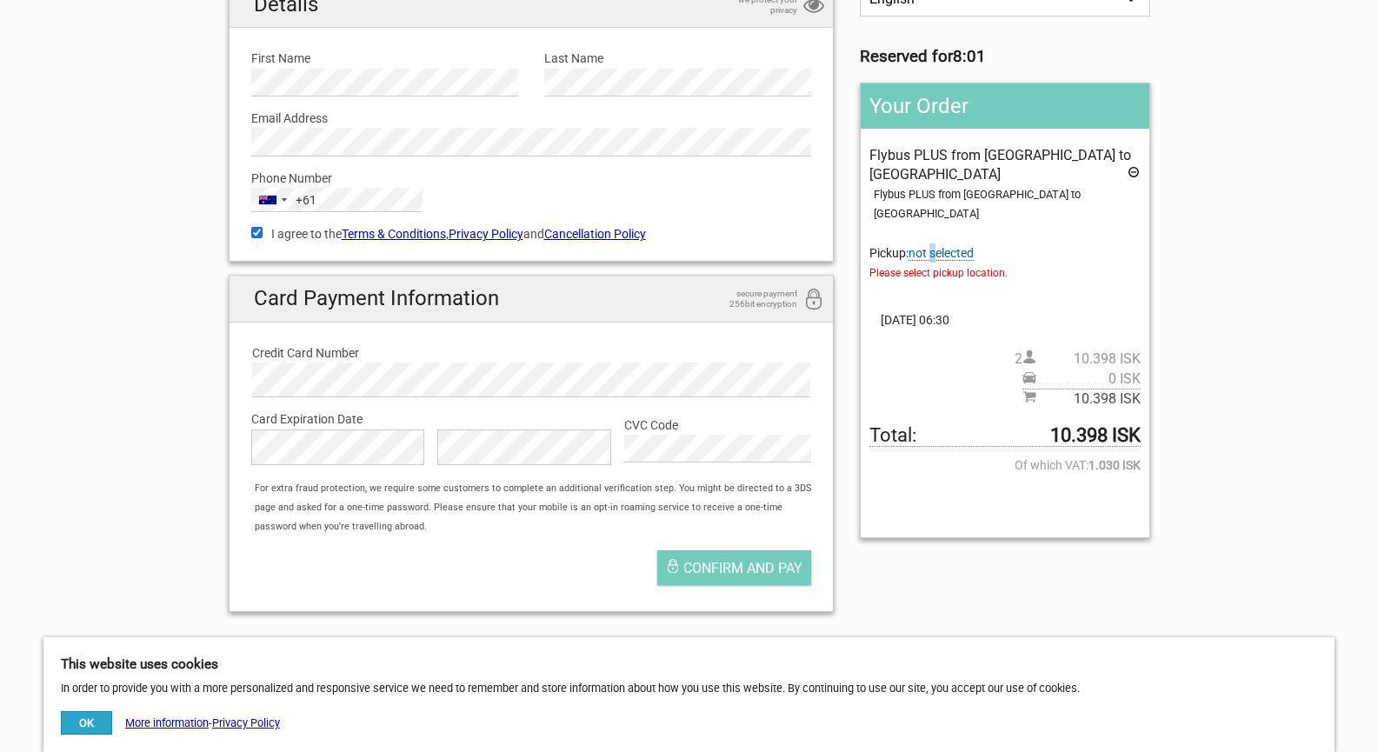
click at [934, 225] on div "Flybus PLUS from Reykjavik Hotel to Keflavik Airport Flybus PLUS from Reykjavik…" at bounding box center [1004, 277] width 270 height 263
click at [935, 246] on span "not selected" at bounding box center [941, 253] width 65 height 15
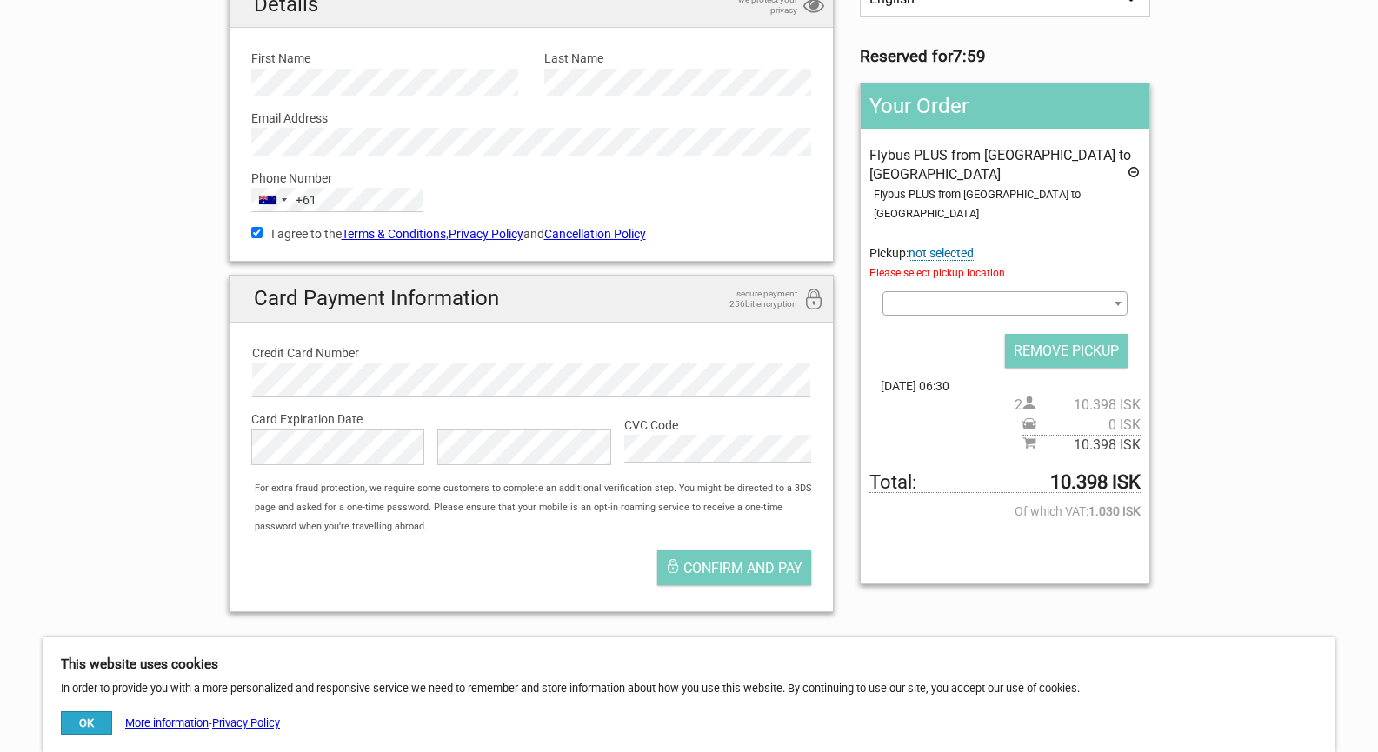
click at [1003, 299] on div "Select an option 100 Iceland Hótel - Go To: Bus Stop 9. Snorrabraut 101 Guestho…" at bounding box center [1004, 312] width 270 height 42
click at [995, 291] on span at bounding box center [1004, 303] width 244 height 24
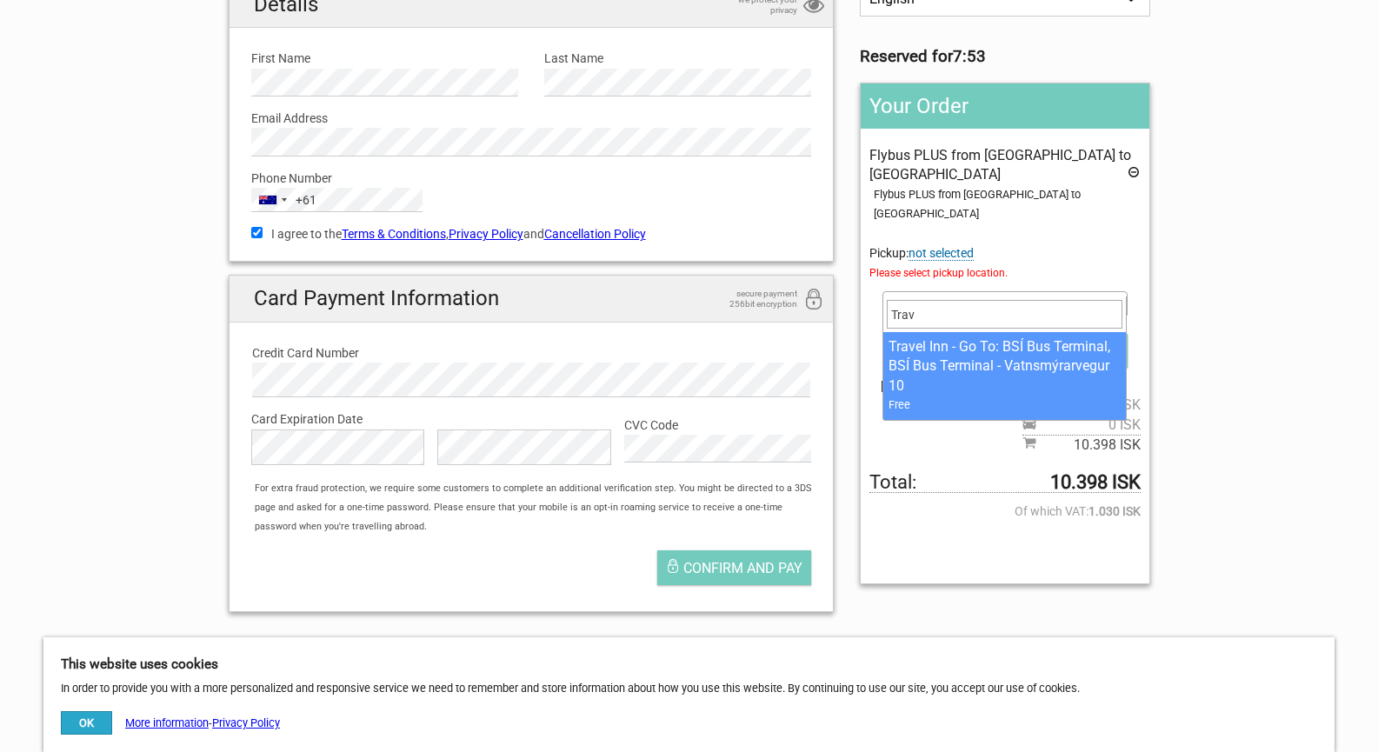
type input "Trav"
select select "1138016"
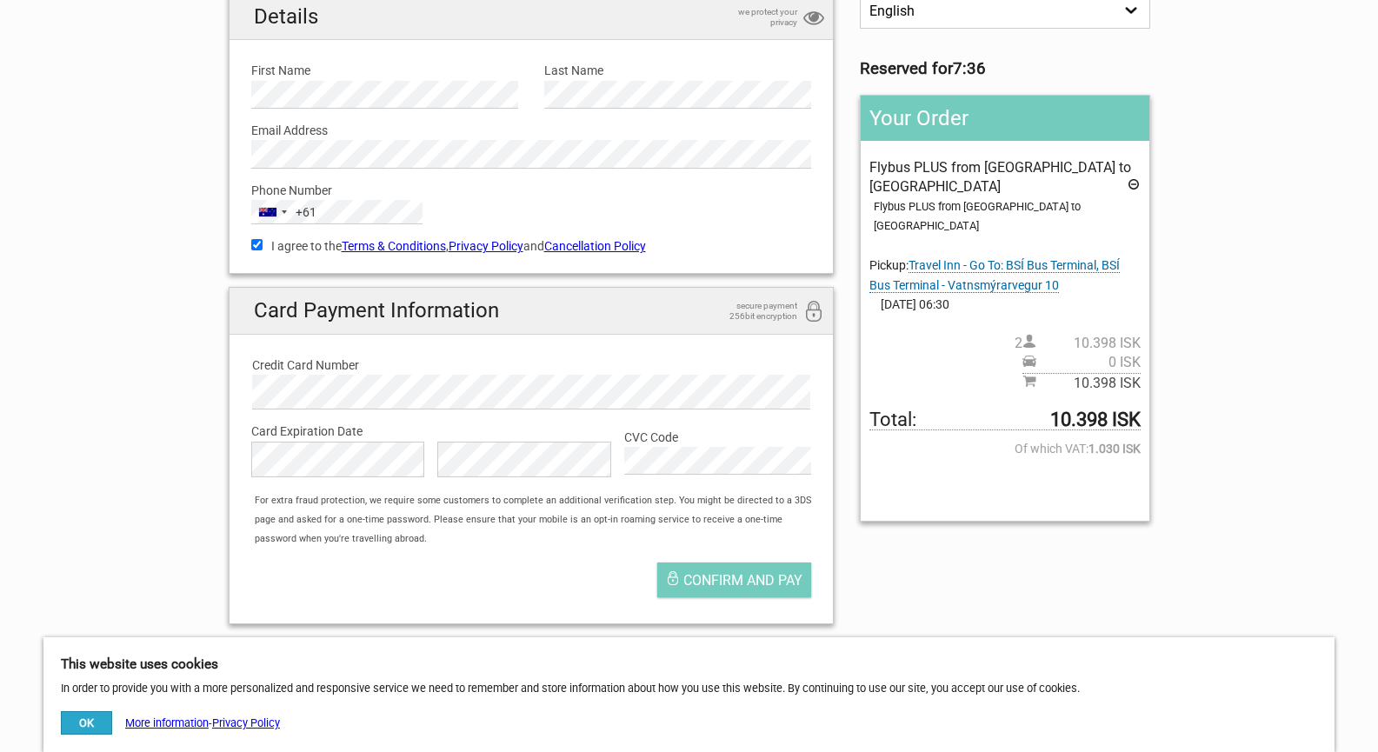
scroll to position [384, 0]
